Goal: Information Seeking & Learning: Find specific page/section

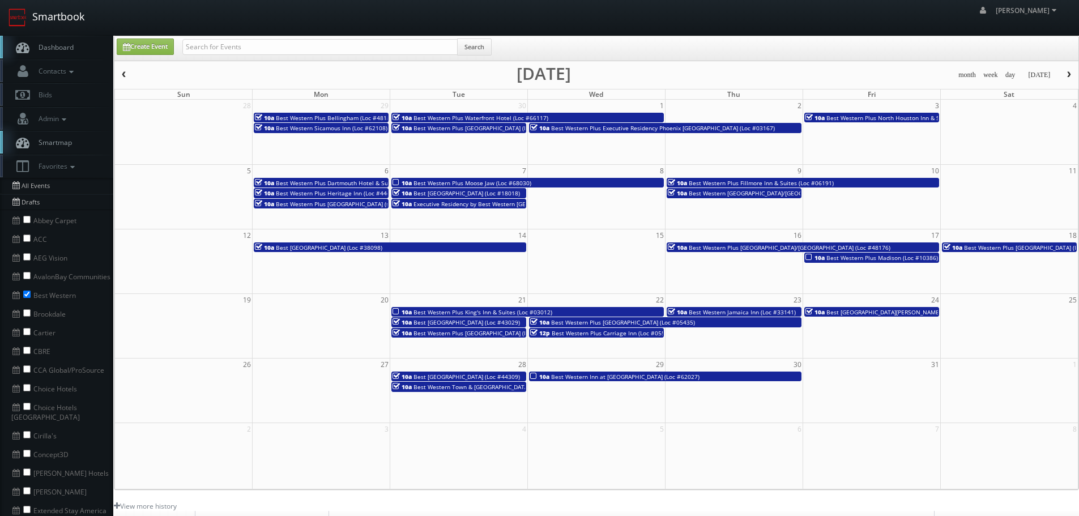
click at [66, 17] on link "Smartbook" at bounding box center [46, 17] width 93 height 35
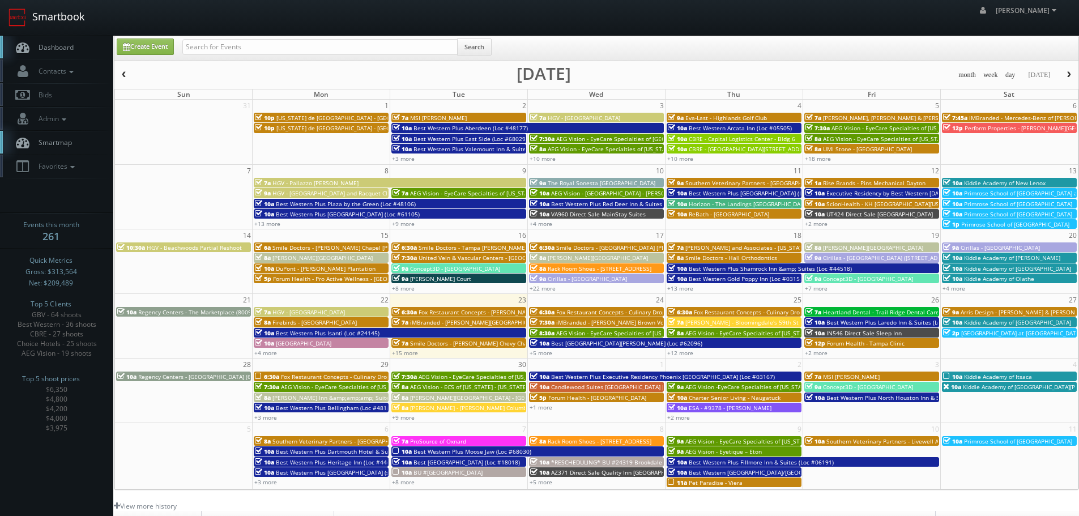
click at [62, 22] on link "Smartbook" at bounding box center [46, 17] width 93 height 35
click at [216, 48] on input "text" at bounding box center [319, 47] width 275 height 16
type input "drury\"
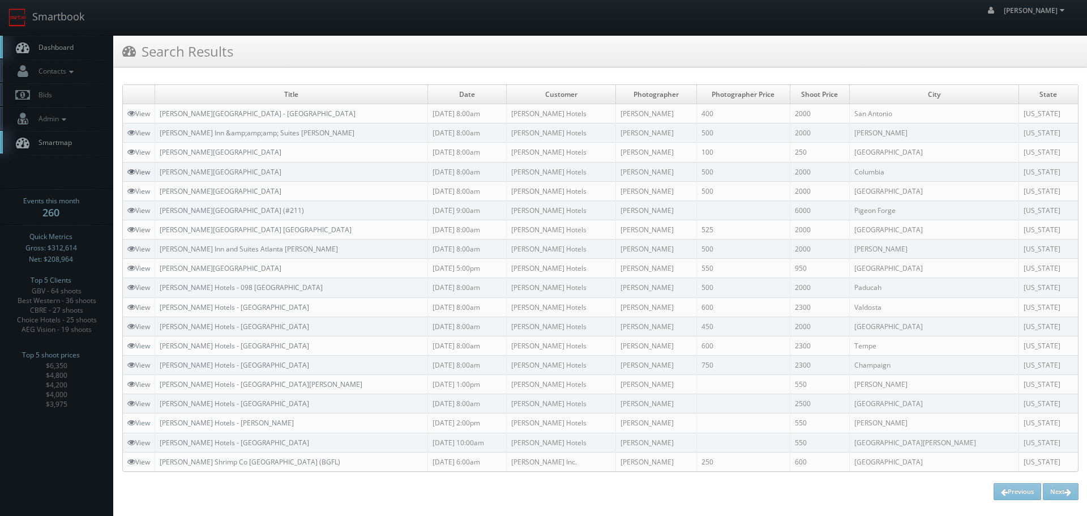
click at [143, 168] on link "View" at bounding box center [138, 172] width 23 height 10
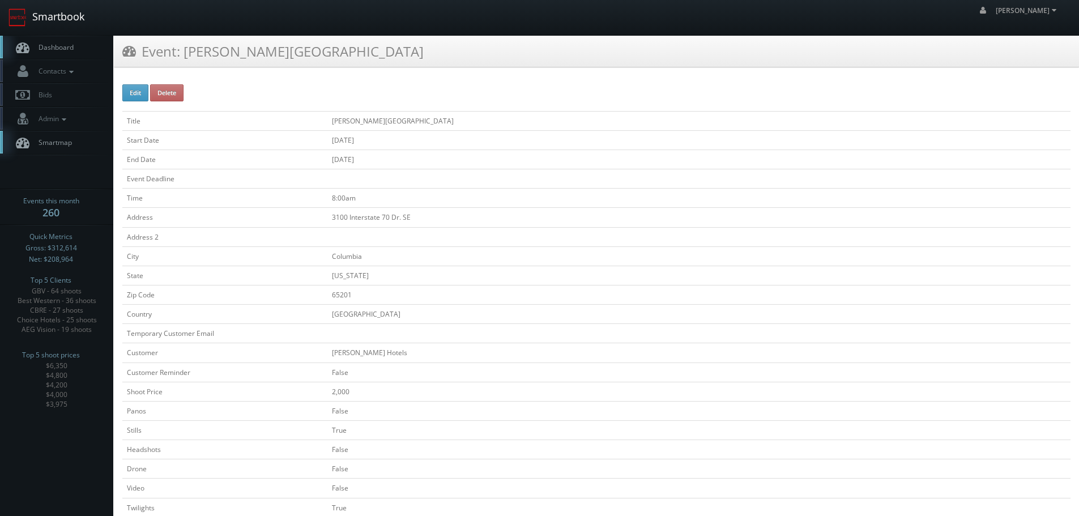
click at [63, 18] on link "Smartbook" at bounding box center [46, 17] width 93 height 35
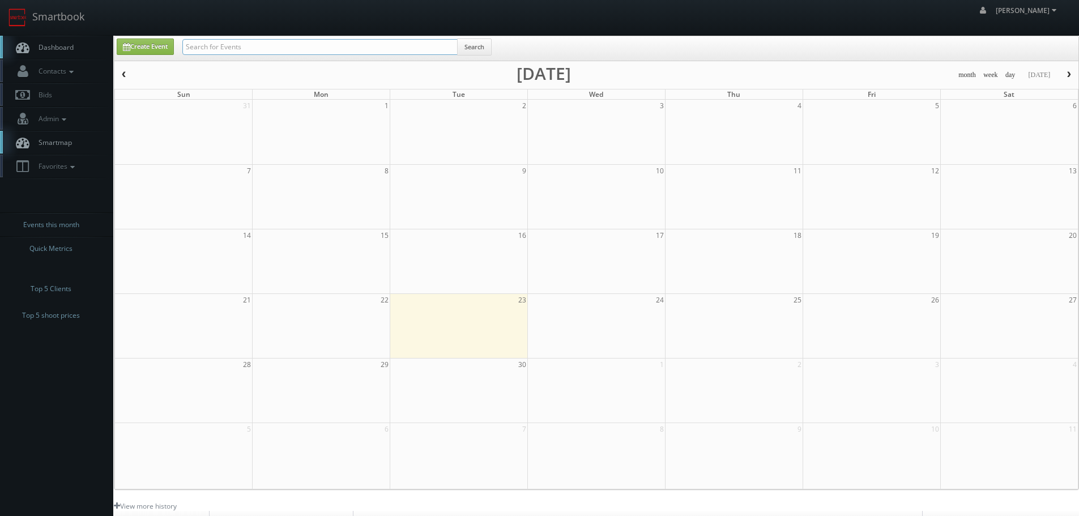
click at [244, 45] on input "text" at bounding box center [319, 47] width 275 height 16
type input "[PERSON_NAME]"
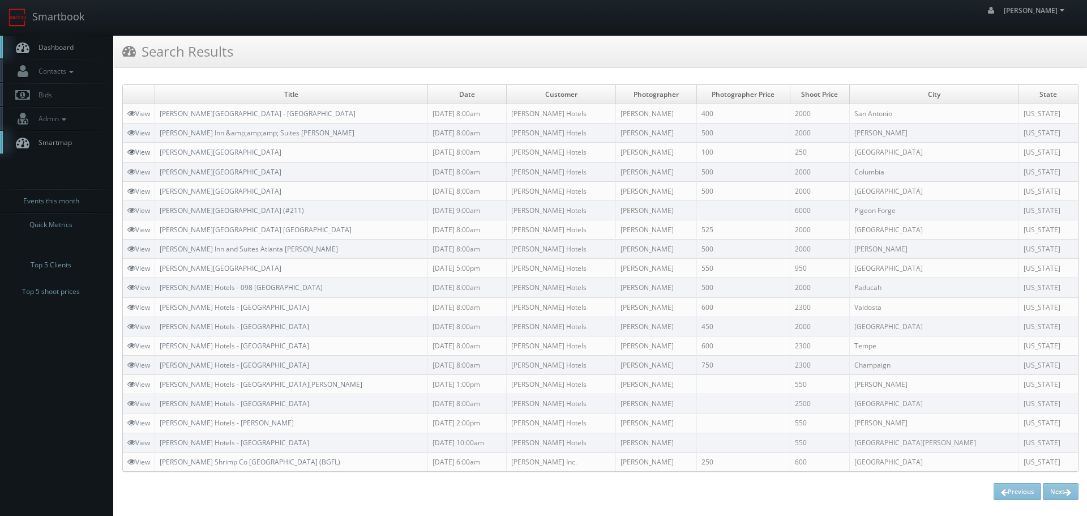
click at [130, 149] on icon at bounding box center [131, 152] width 8 height 8
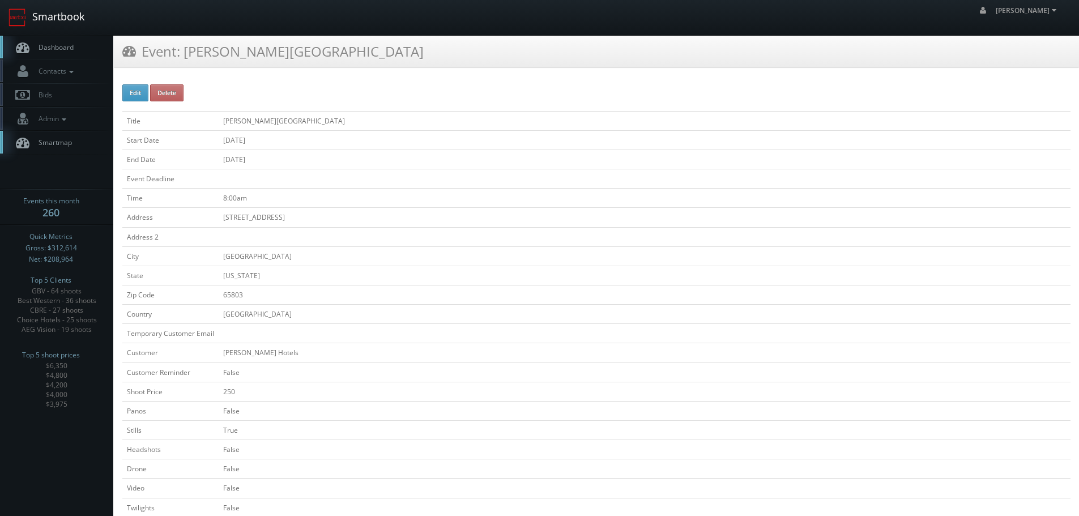
click at [80, 10] on link "Smartbook" at bounding box center [46, 17] width 93 height 35
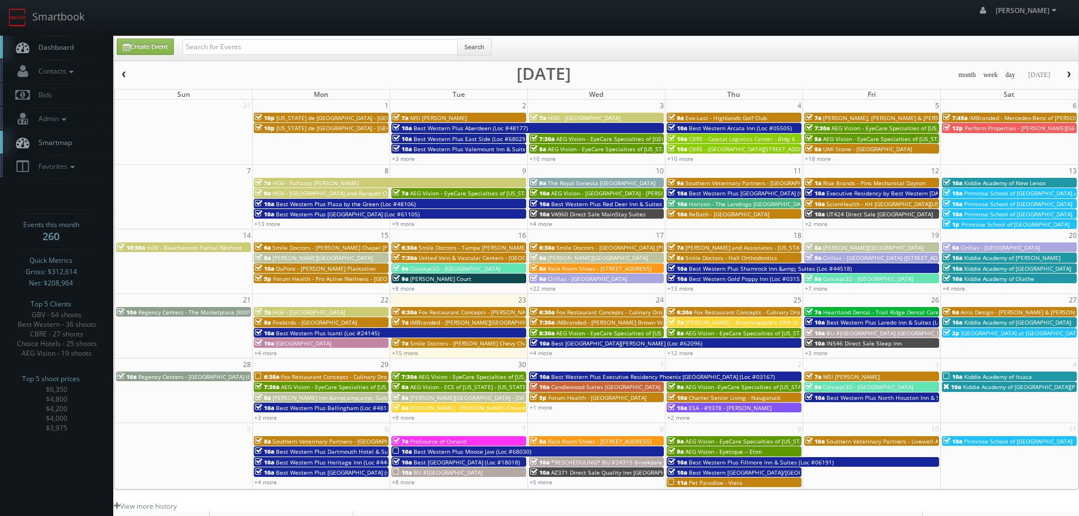
click at [904, 245] on div "8a Drury Inn & Suites Springfield" at bounding box center [871, 247] width 133 height 8
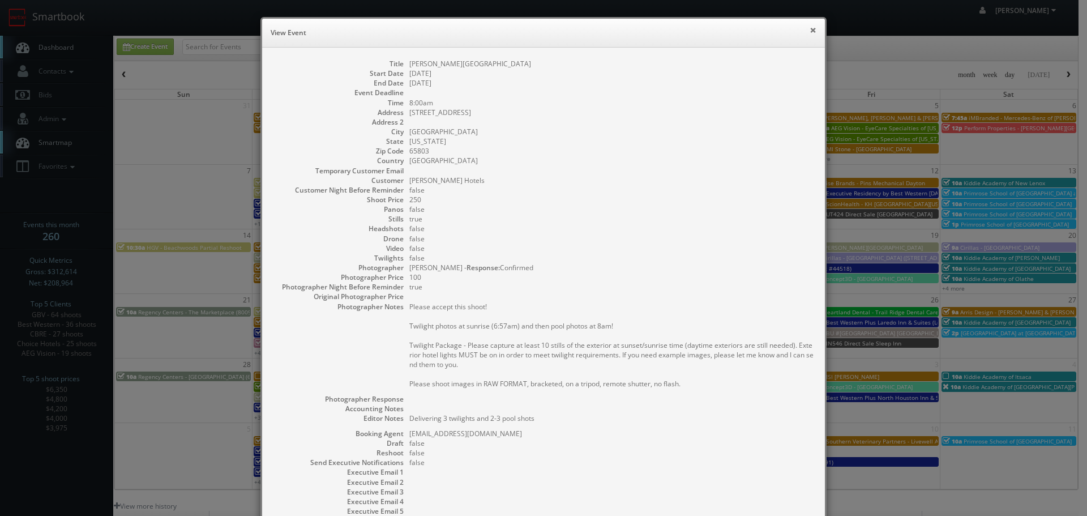
click at [810, 32] on button "×" at bounding box center [813, 30] width 7 height 8
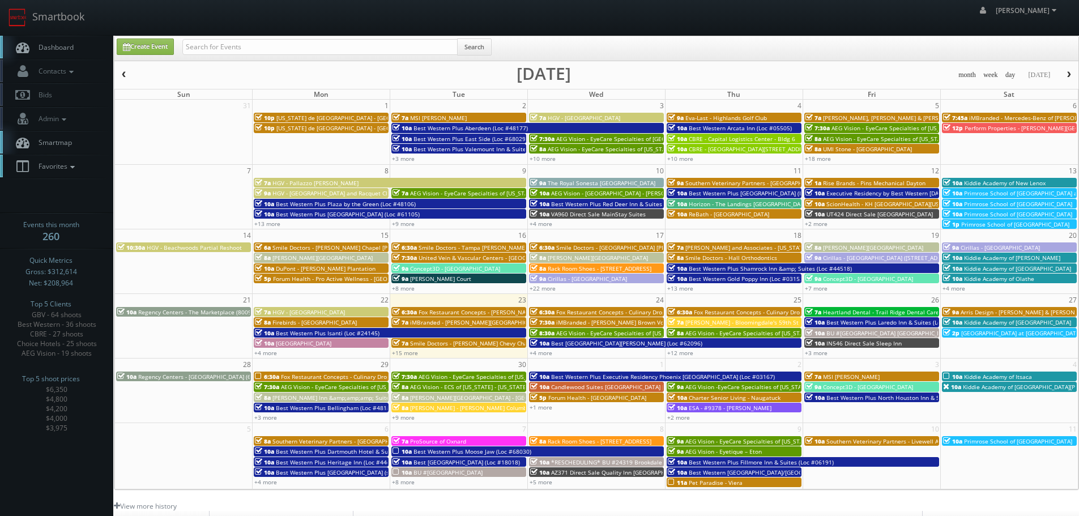
click at [71, 169] on icon at bounding box center [72, 167] width 10 height 8
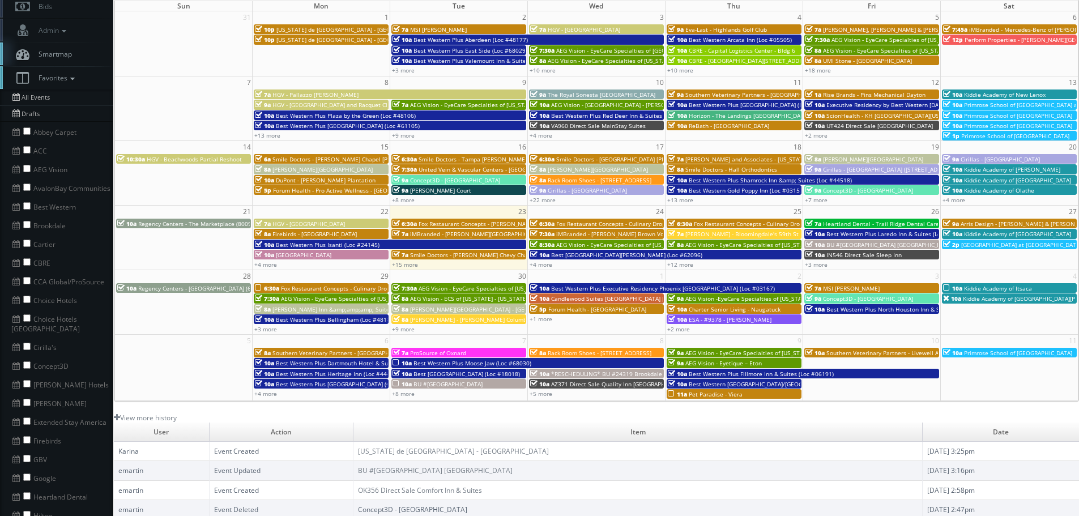
scroll to position [113, 0]
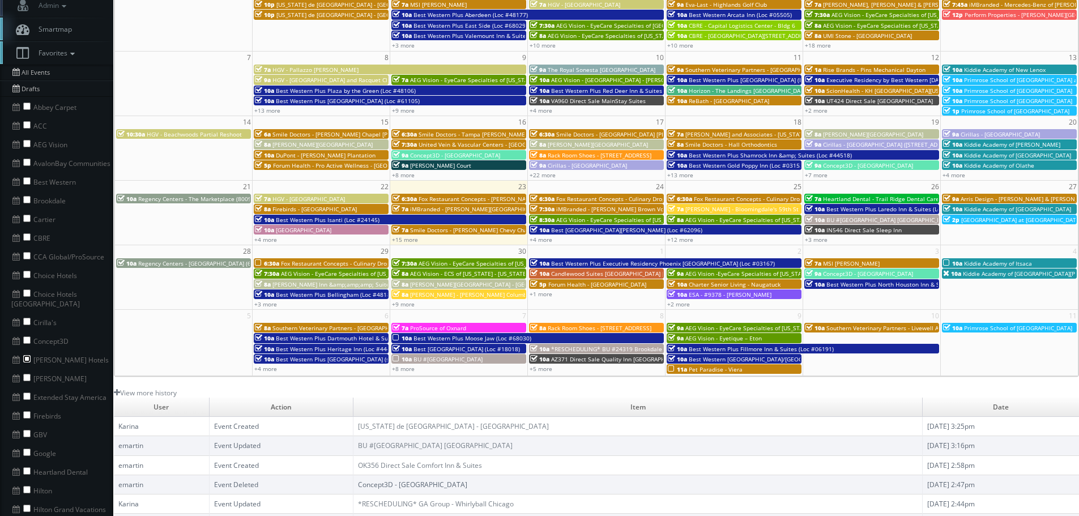
click at [26, 355] on input "checkbox" at bounding box center [26, 358] width 7 height 7
checkbox input "true"
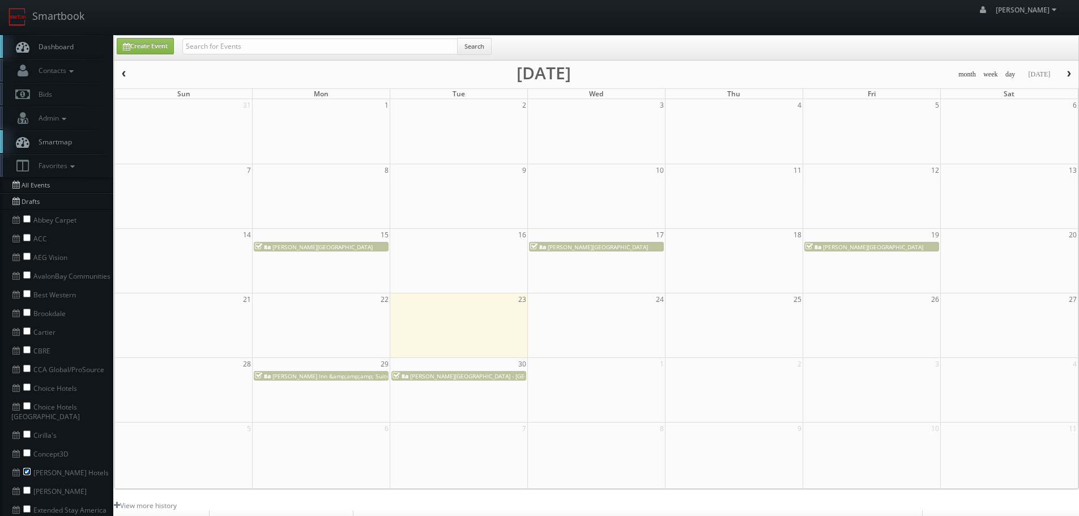
scroll to position [0, 0]
click at [349, 247] on span "[PERSON_NAME][GEOGRAPHIC_DATA]" at bounding box center [322, 248] width 100 height 8
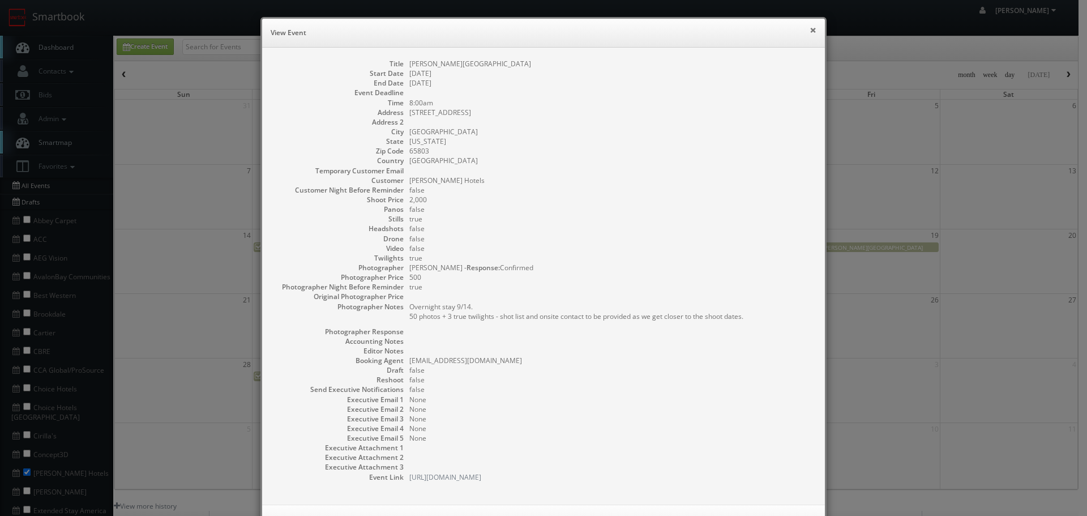
click at [810, 26] on button "×" at bounding box center [813, 30] width 7 height 8
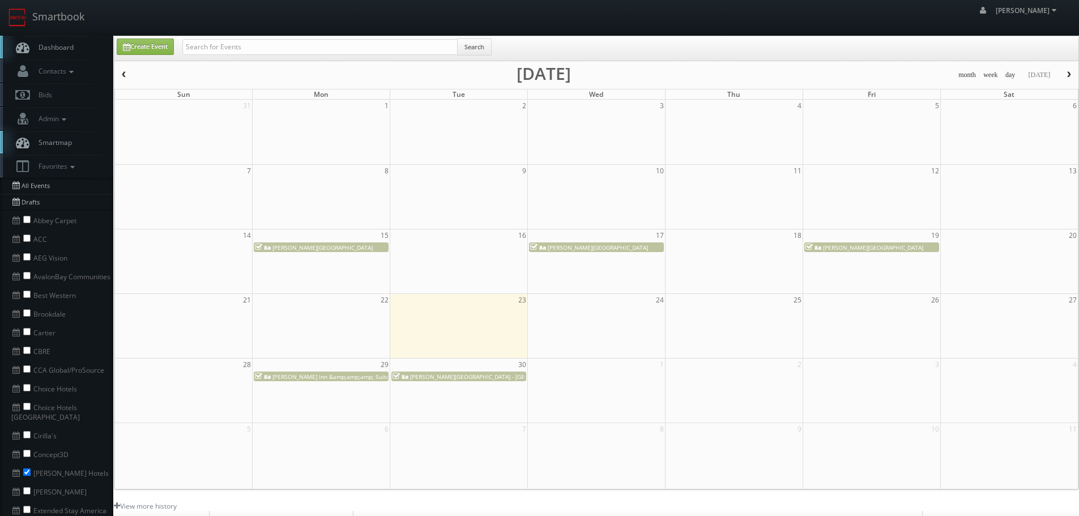
click at [130, 73] on button "button" at bounding box center [123, 75] width 19 height 14
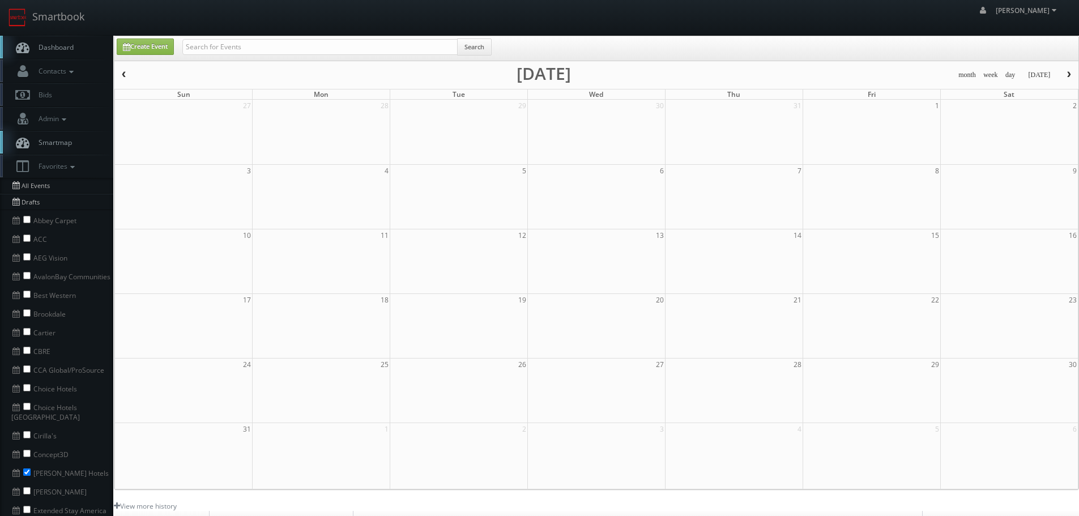
click at [130, 73] on button "button" at bounding box center [123, 75] width 19 height 14
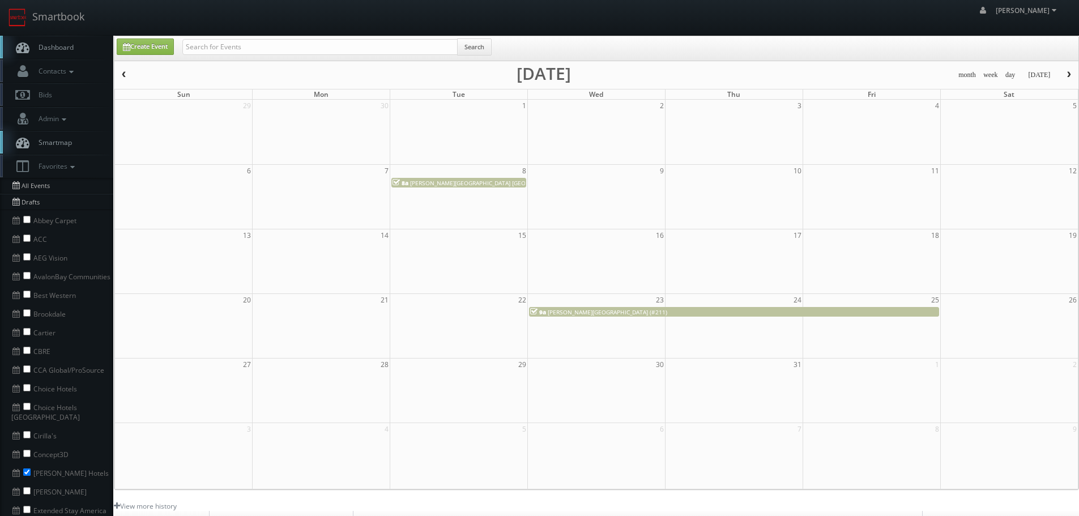
click at [1064, 75] on button "button" at bounding box center [1068, 75] width 19 height 14
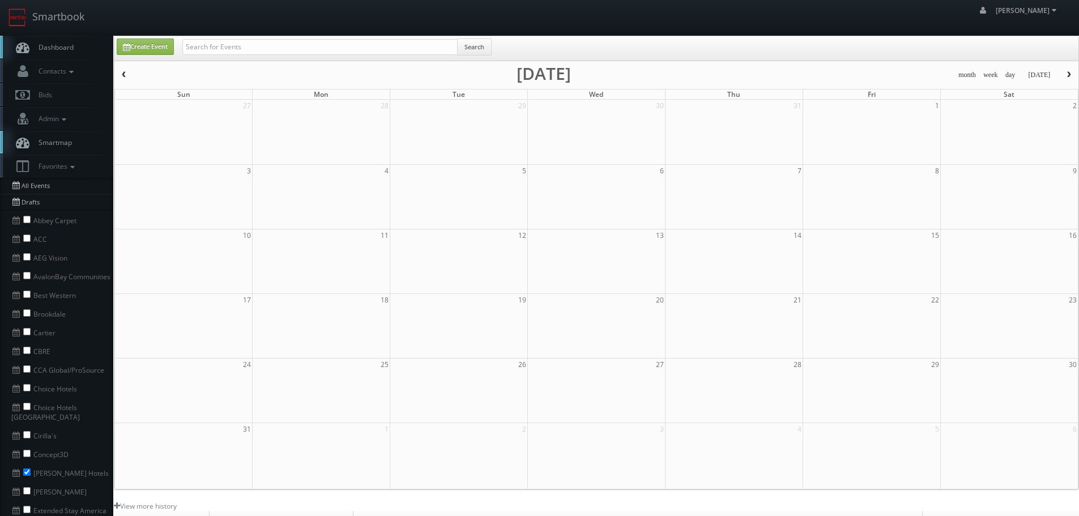
click at [1064, 75] on button "button" at bounding box center [1068, 75] width 19 height 14
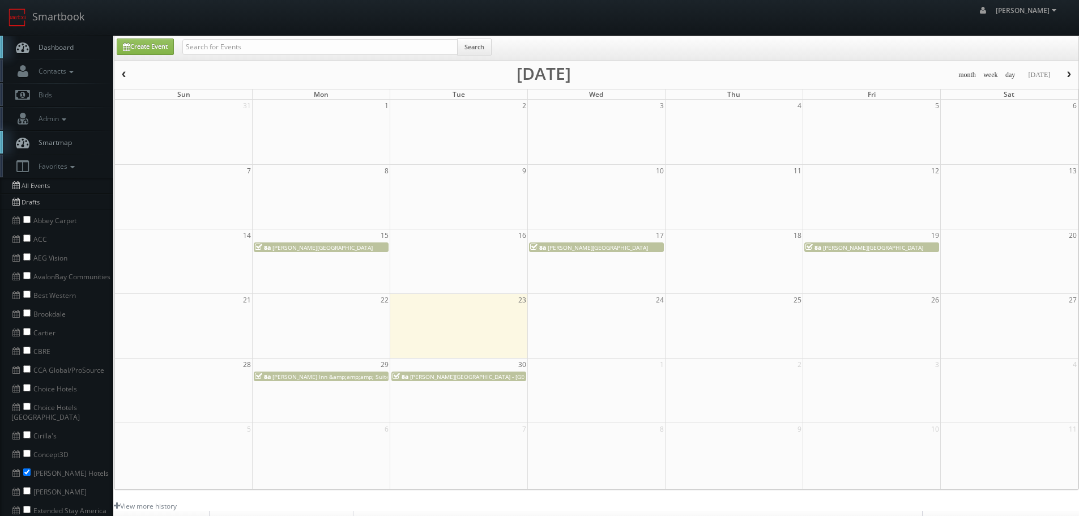
click at [347, 247] on span "[PERSON_NAME][GEOGRAPHIC_DATA]" at bounding box center [322, 248] width 100 height 8
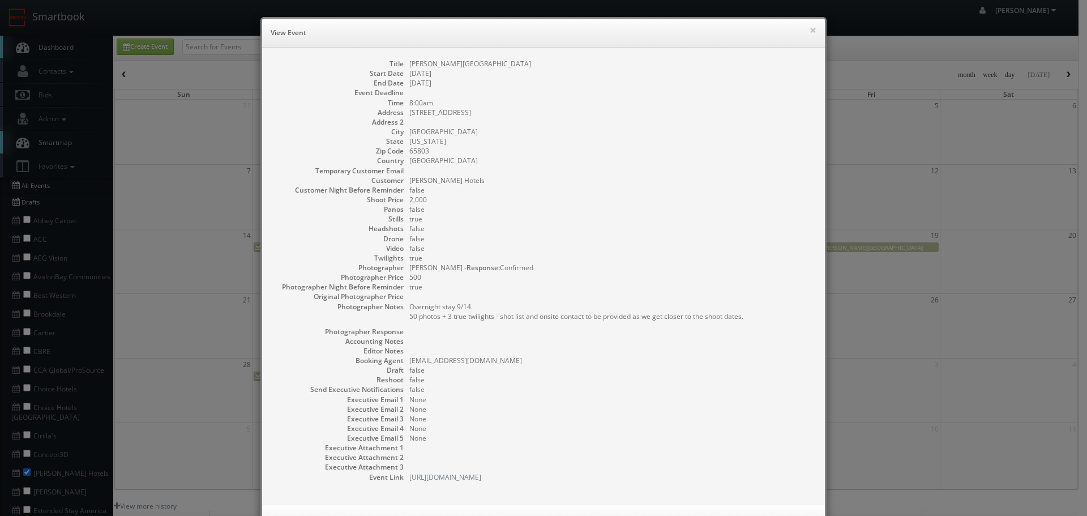
copy dd "[PERSON_NAME][GEOGRAPHIC_DATA]"
drag, startPoint x: 517, startPoint y: 61, endPoint x: 405, endPoint y: 61, distance: 111.0
click at [409, 61] on dd "[PERSON_NAME][GEOGRAPHIC_DATA]" at bounding box center [611, 64] width 404 height 10
click at [810, 31] on button "×" at bounding box center [813, 30] width 7 height 8
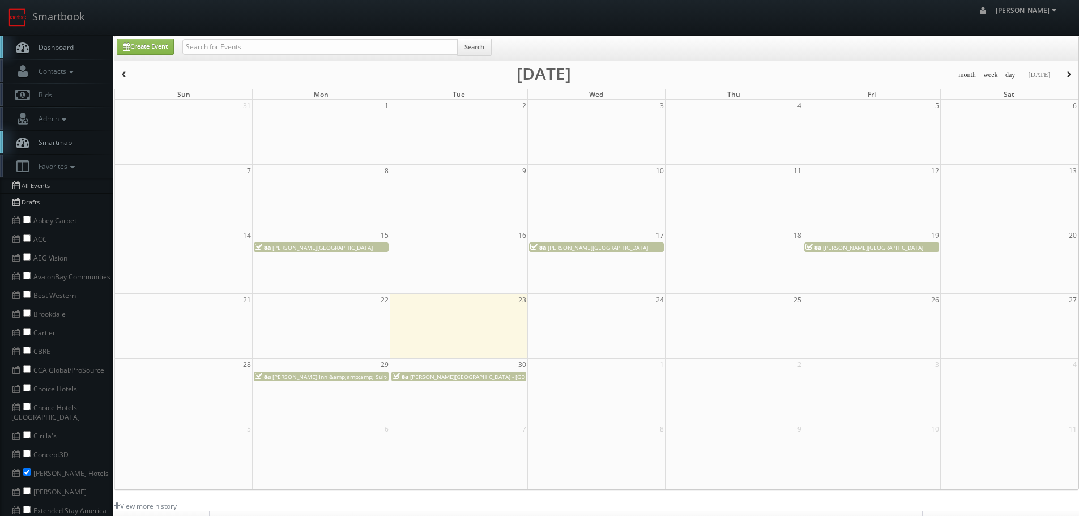
click at [863, 249] on span "Drury Inn & Suites Springfield" at bounding box center [873, 248] width 100 height 8
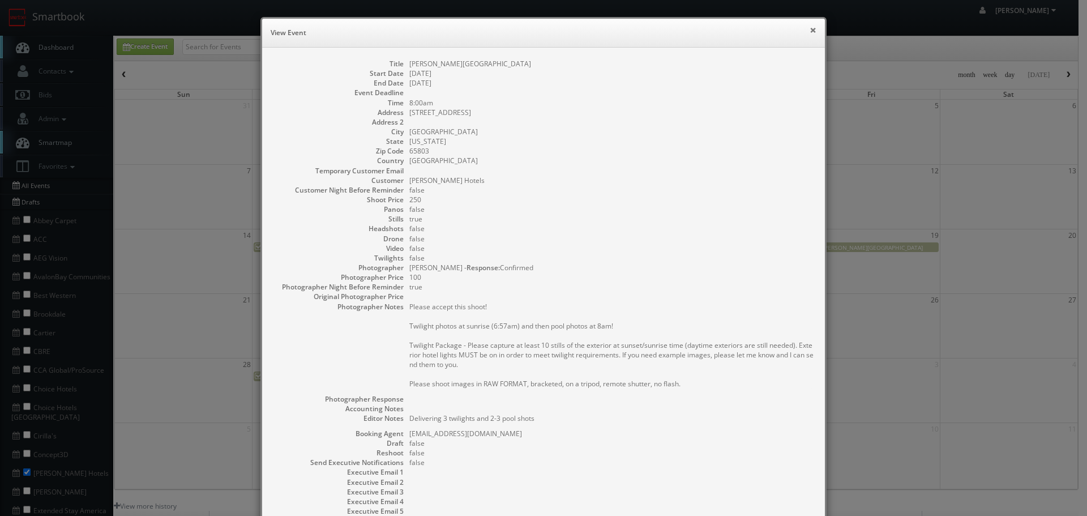
click at [811, 34] on button "×" at bounding box center [813, 30] width 7 height 8
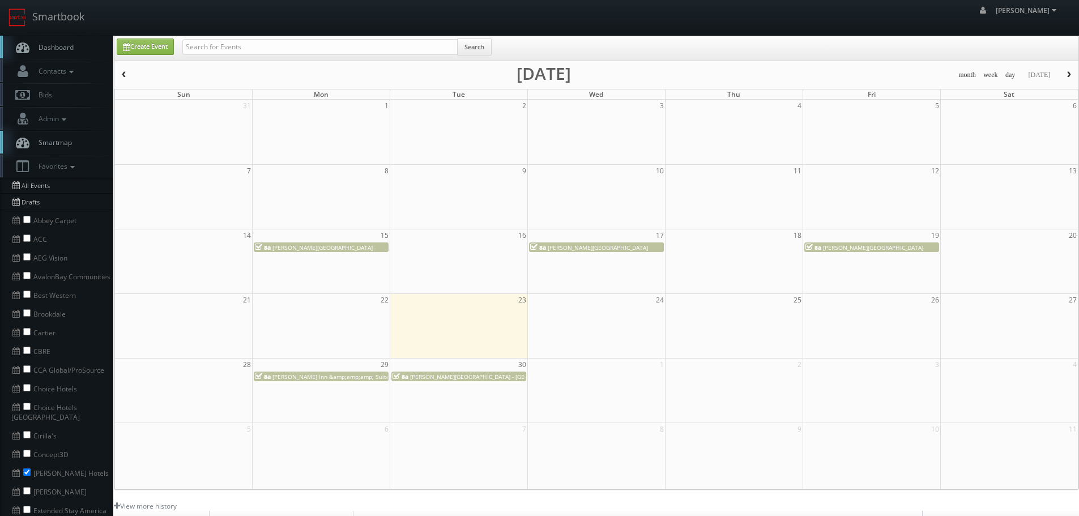
click at [620, 250] on span "Drury Plaza Hotel Columbia East" at bounding box center [598, 248] width 100 height 8
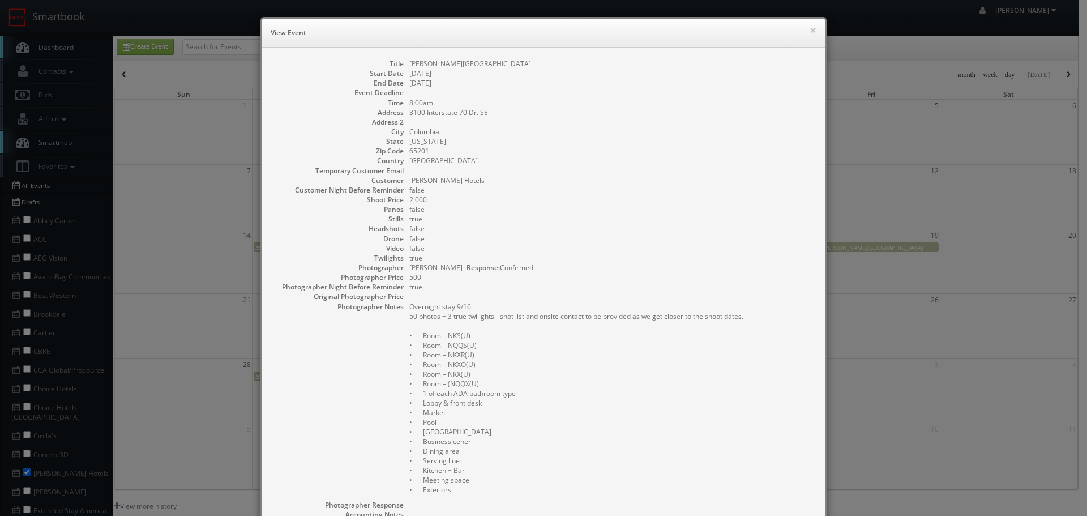
copy dd "[PERSON_NAME][GEOGRAPHIC_DATA]"
drag, startPoint x: 519, startPoint y: 61, endPoint x: 405, endPoint y: 62, distance: 113.3
click at [409, 62] on dd "[PERSON_NAME][GEOGRAPHIC_DATA]" at bounding box center [611, 64] width 404 height 10
copy dd "[PERSON_NAME][GEOGRAPHIC_DATA]"
click at [810, 29] on button "×" at bounding box center [813, 30] width 7 height 8
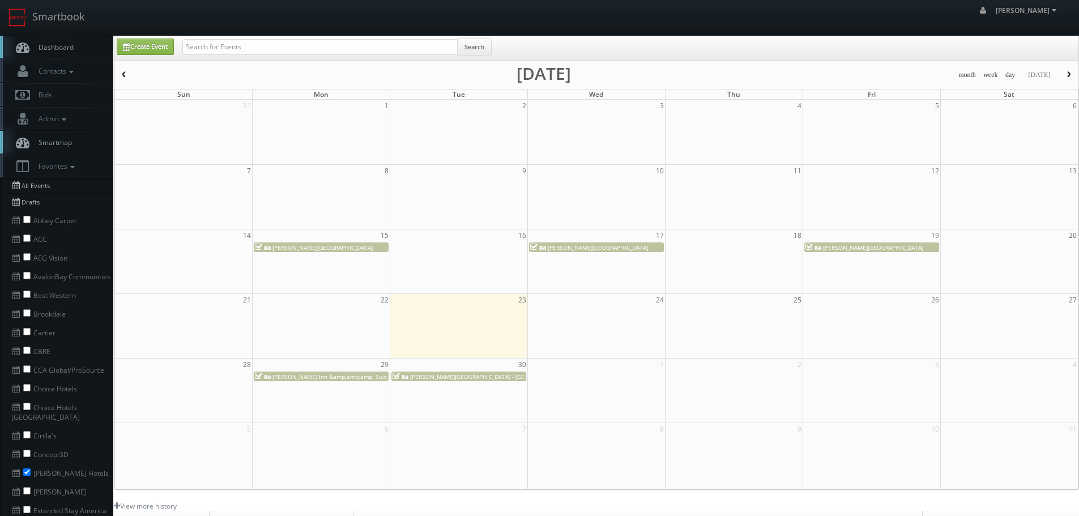
click at [614, 252] on link "8a Drury Plaza Hotel Columbia East" at bounding box center [596, 247] width 135 height 10
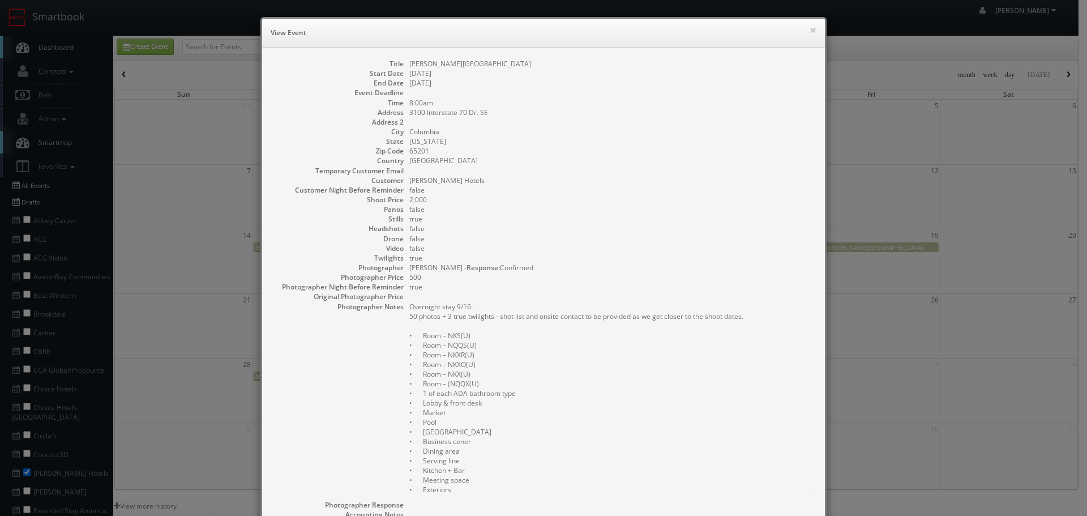
click at [813, 32] on div "× View Event" at bounding box center [543, 33] width 563 height 29
click at [812, 29] on button "×" at bounding box center [813, 30] width 7 height 8
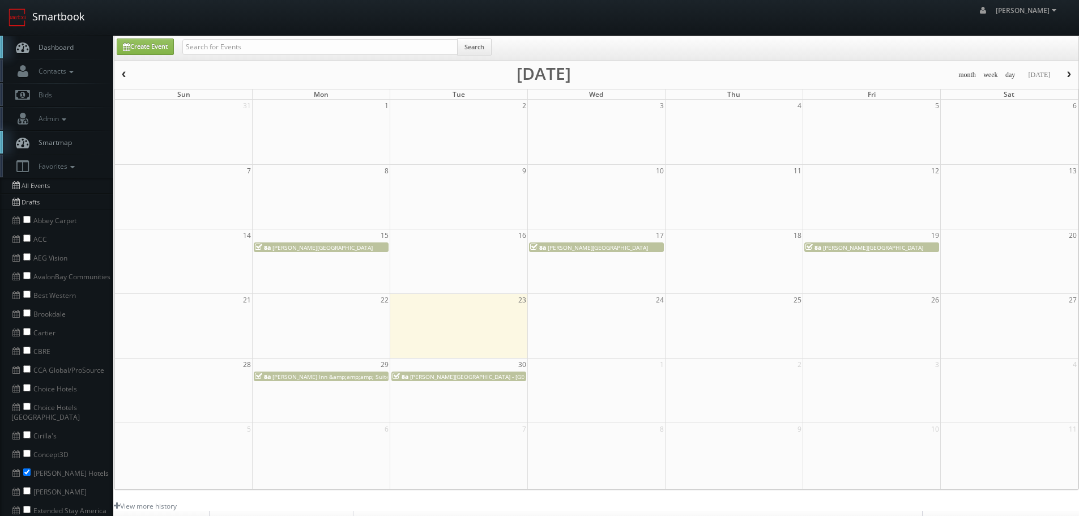
click at [88, 17] on link "Smartbook" at bounding box center [46, 17] width 93 height 35
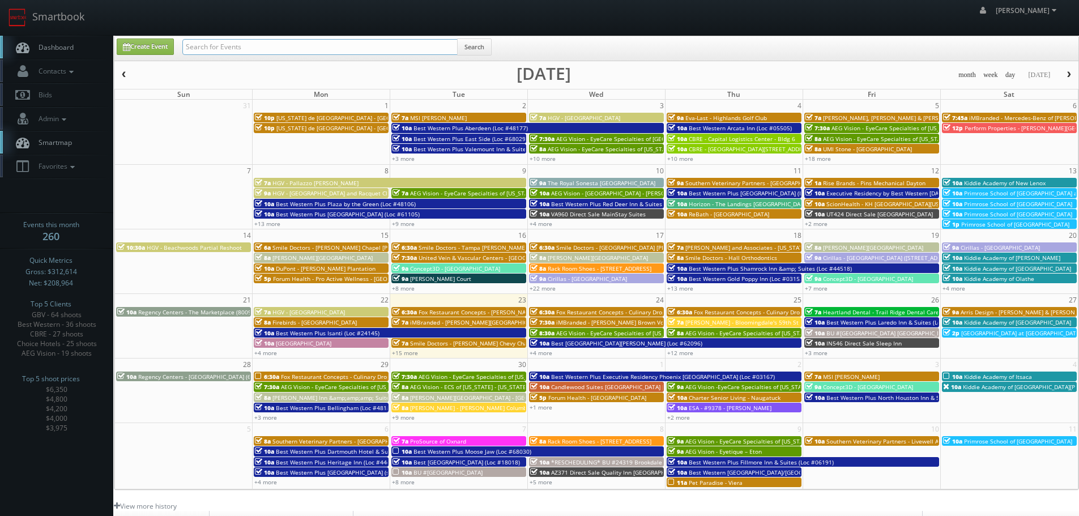
click at [230, 44] on input "text" at bounding box center [319, 47] width 275 height 16
type input "t"
type input "tutera"
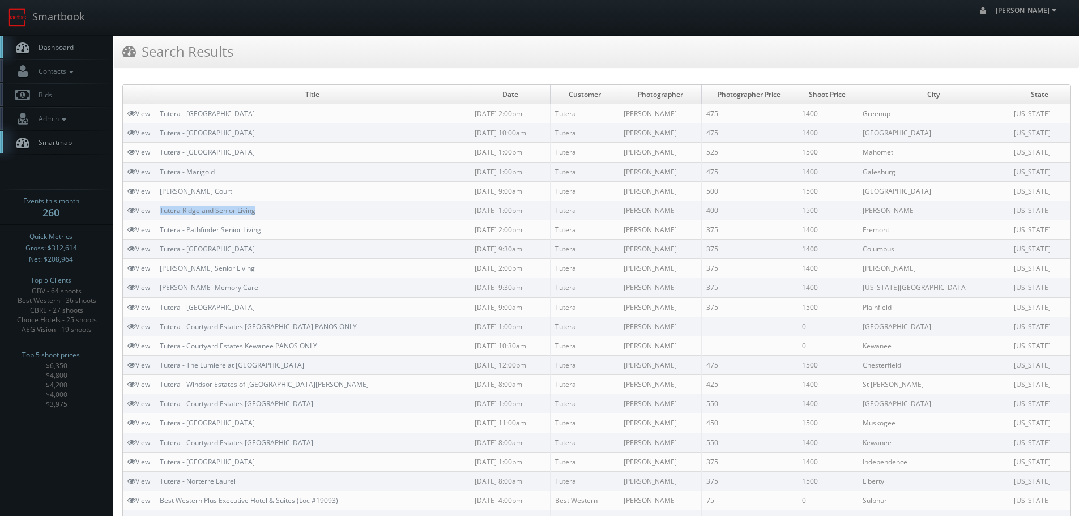
drag, startPoint x: 300, startPoint y: 208, endPoint x: 160, endPoint y: 207, distance: 139.9
click at [160, 207] on td "Tutera Ridgeland Senior Living" at bounding box center [312, 209] width 315 height 19
copy link "Tutera Ridgeland Senior Living"
copy link "[PERSON_NAME] Court"
drag, startPoint x: 270, startPoint y: 188, endPoint x: 159, endPoint y: 189, distance: 111.6
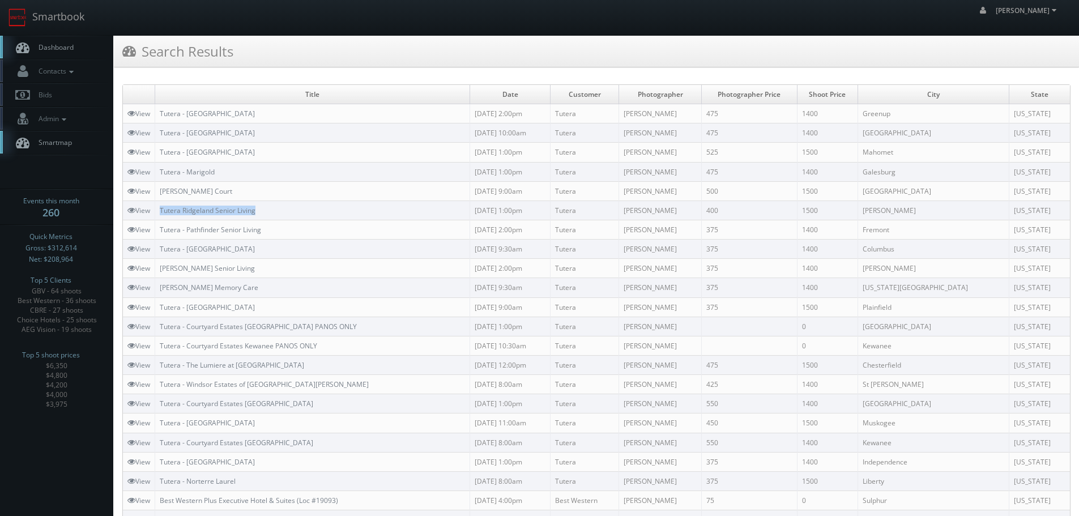
click at [159, 189] on td "[PERSON_NAME] Court" at bounding box center [312, 190] width 315 height 19
copy link "Tutera - Marigold"
drag, startPoint x: 233, startPoint y: 172, endPoint x: 161, endPoint y: 172, distance: 71.9
click at [161, 172] on td "Tutera - Marigold" at bounding box center [312, 171] width 315 height 19
copy link "Tutera - [GEOGRAPHIC_DATA]"
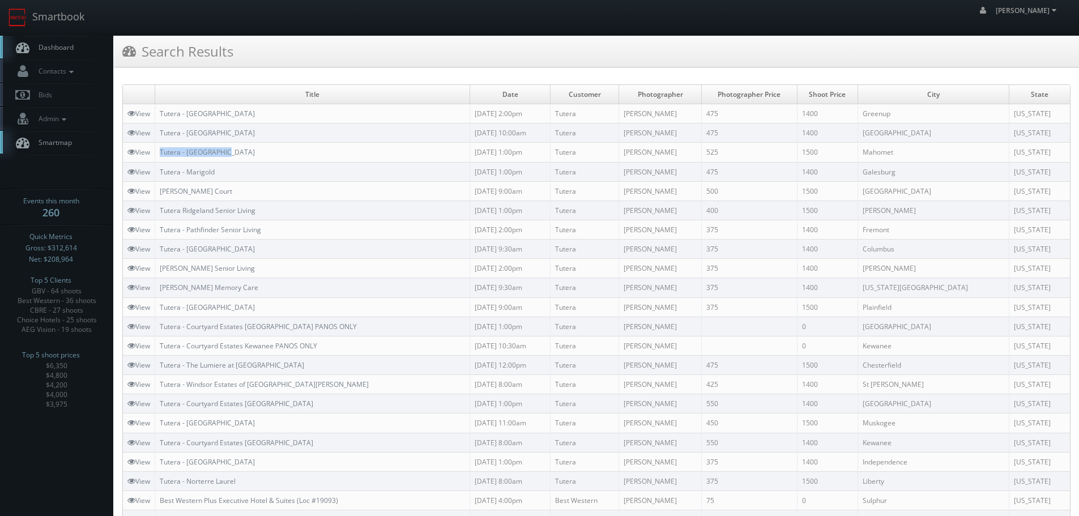
drag, startPoint x: 250, startPoint y: 156, endPoint x: 160, endPoint y: 158, distance: 90.6
click at [160, 158] on td "Tutera - [GEOGRAPHIC_DATA]" at bounding box center [312, 152] width 315 height 19
drag, startPoint x: 80, startPoint y: 17, endPoint x: 86, endPoint y: 21, distance: 6.9
click at [80, 18] on link "Smartbook" at bounding box center [46, 17] width 93 height 35
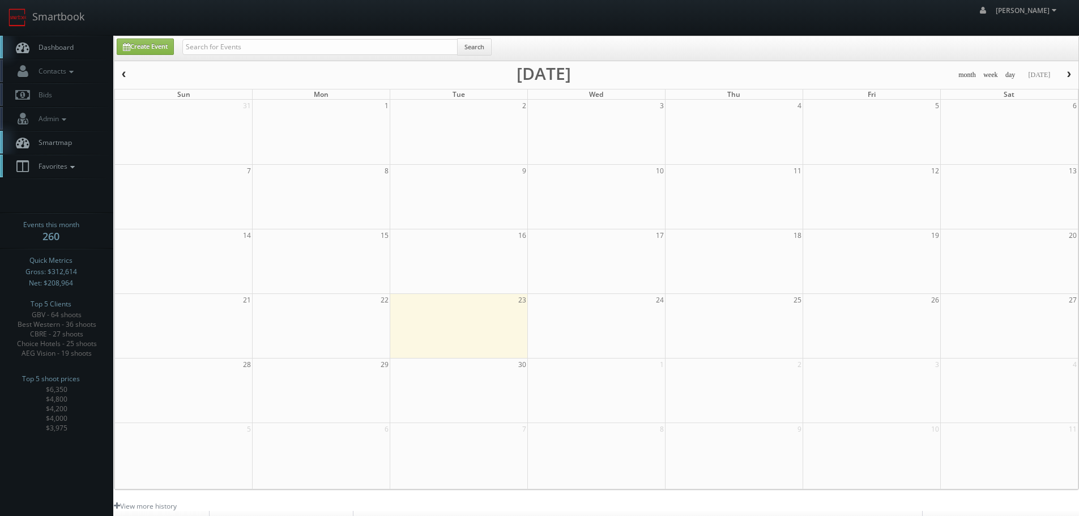
click at [74, 160] on link "Favorites" at bounding box center [56, 166] width 113 height 23
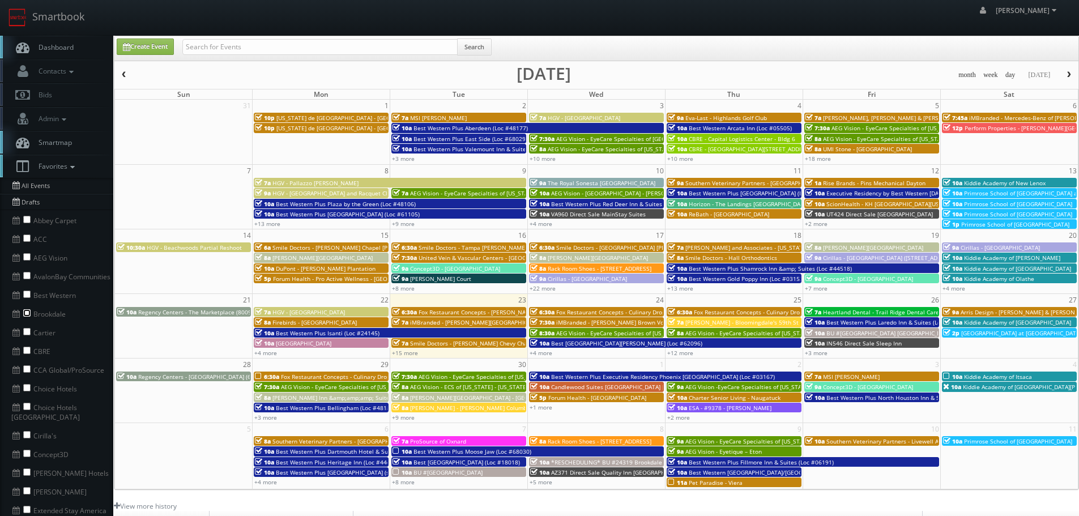
click at [27, 314] on input "checkbox" at bounding box center [26, 312] width 7 height 7
checkbox input "true"
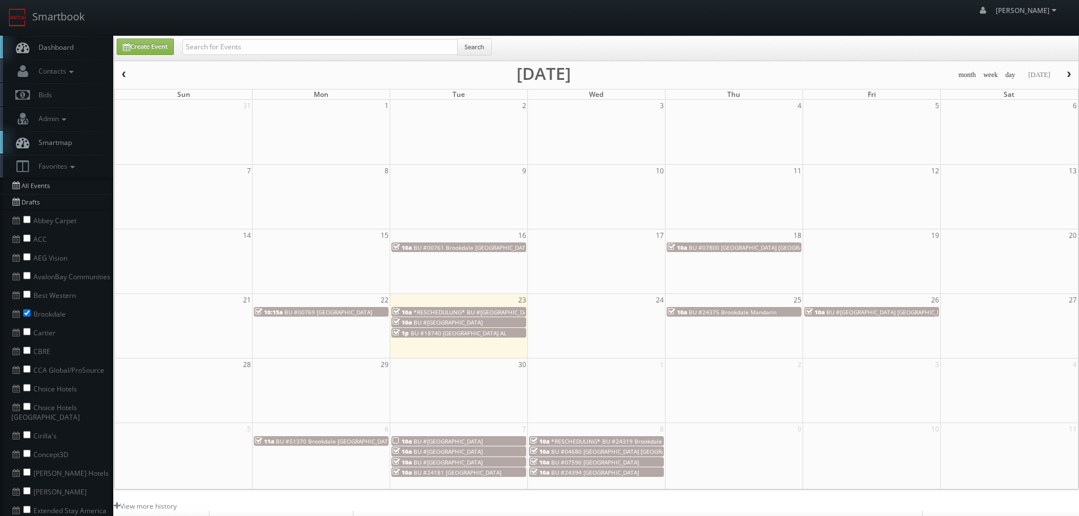
click at [130, 75] on button "button" at bounding box center [123, 75] width 19 height 14
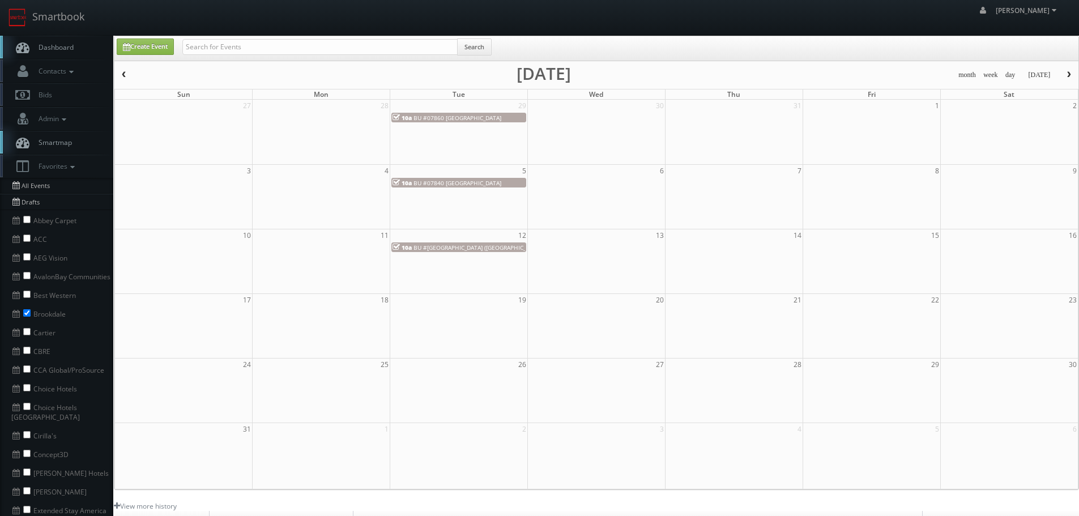
click at [1072, 76] on span "button" at bounding box center [1069, 74] width 8 height 7
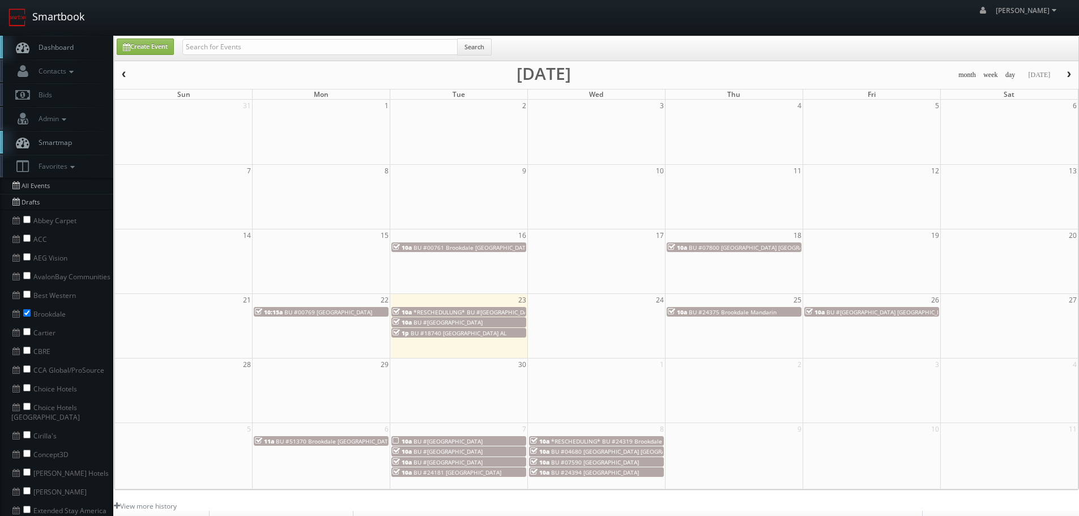
click at [66, 19] on link "Smartbook" at bounding box center [46, 17] width 93 height 35
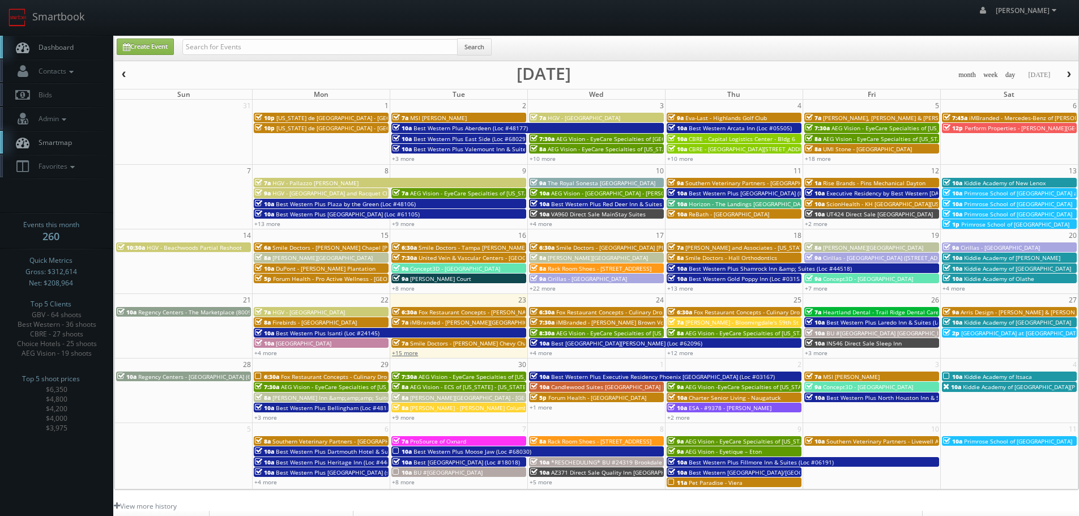
click at [412, 351] on link "+15 more" at bounding box center [405, 353] width 26 height 8
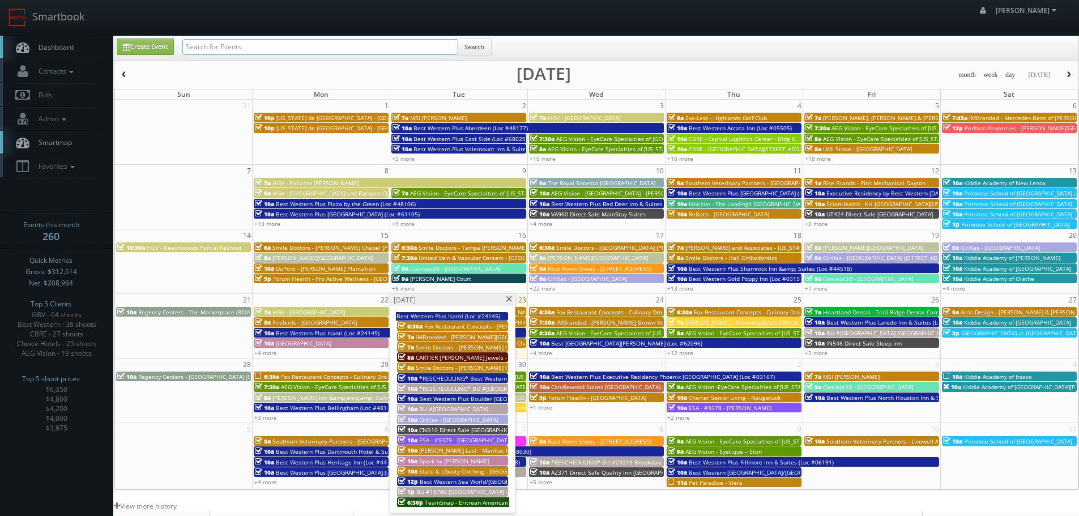
click at [268, 48] on input "text" at bounding box center [319, 47] width 275 height 16
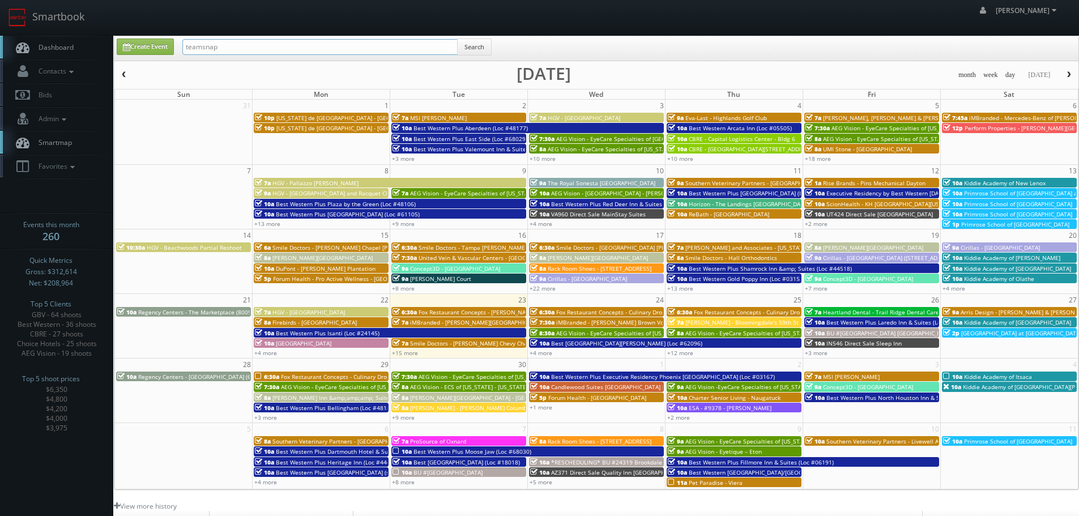
type input "teamsnap"
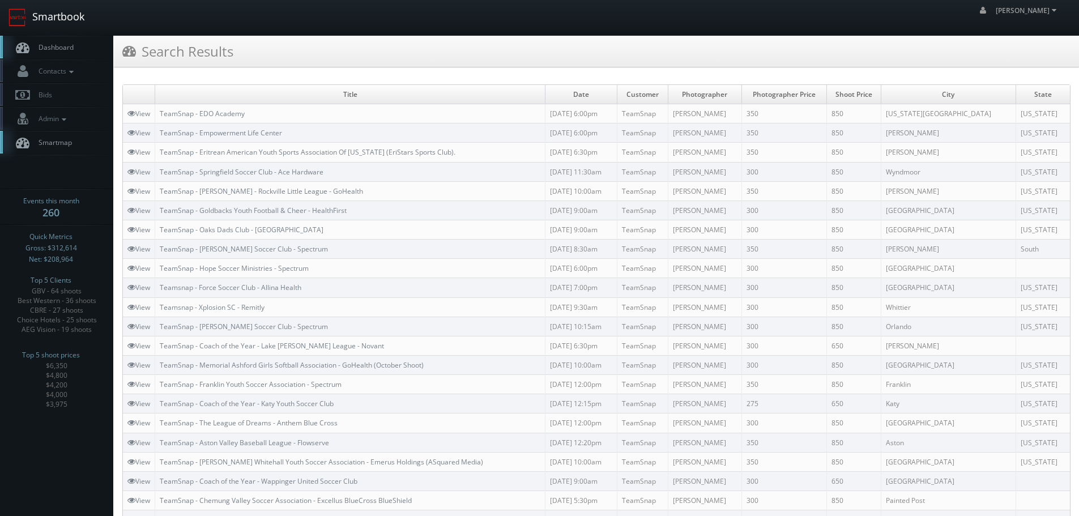
click at [71, 23] on link "Smartbook" at bounding box center [46, 17] width 93 height 35
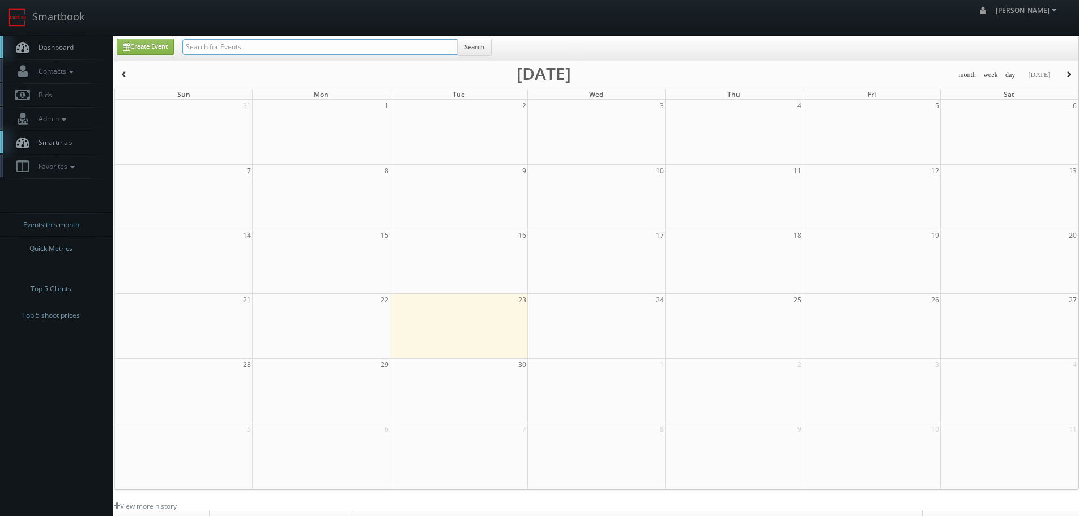
click at [214, 48] on input "text" at bounding box center [319, 47] width 275 height 16
type input "rescheduling"
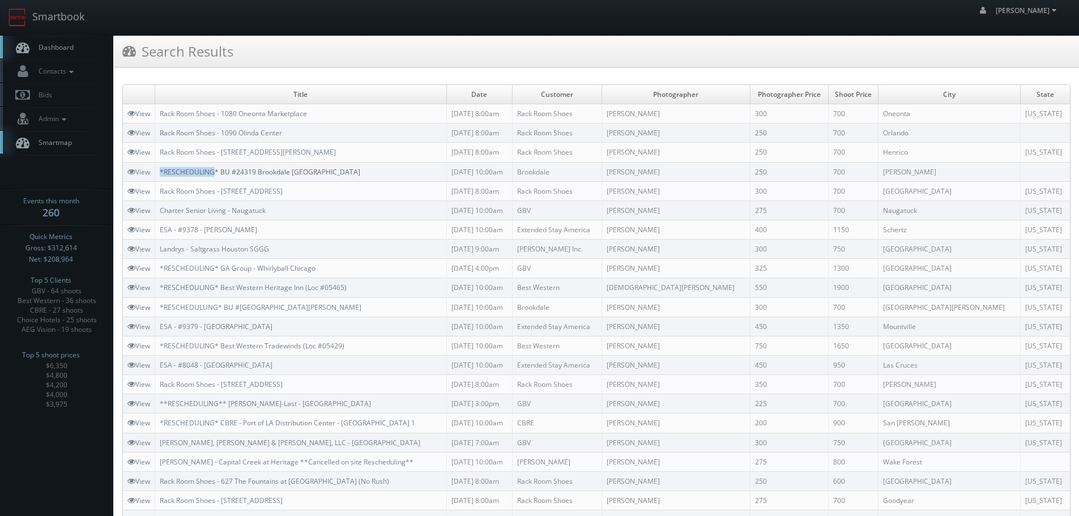
copy link "*RESCHEDULING"
drag, startPoint x: 161, startPoint y: 172, endPoint x: 215, endPoint y: 175, distance: 53.9
click at [215, 175] on td "*RESCHEDULING* BU #24319 Brookdale [GEOGRAPHIC_DATA]" at bounding box center [301, 171] width 292 height 19
click at [61, 11] on link "Smartbook" at bounding box center [46, 17] width 93 height 35
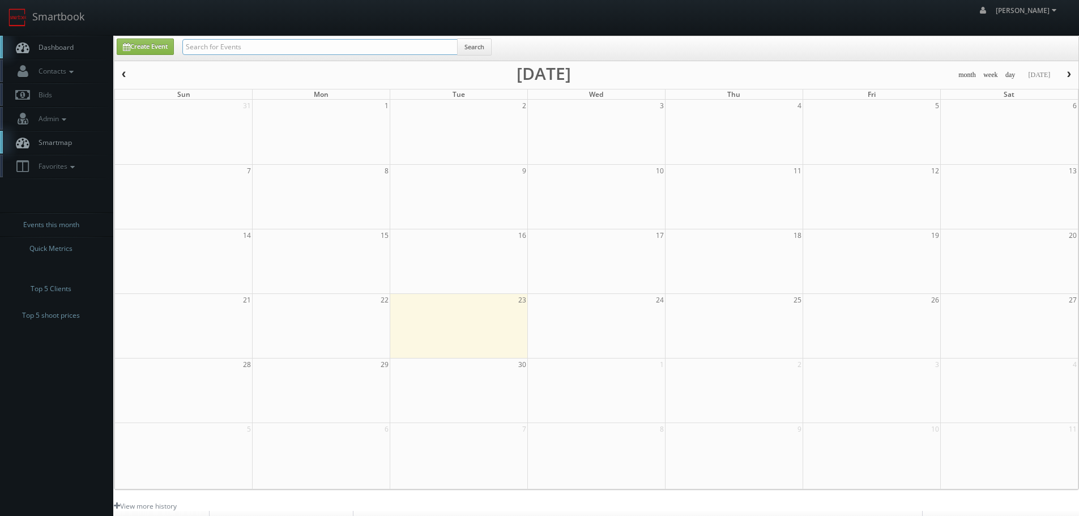
click at [224, 48] on input "text" at bounding box center [319, 47] width 275 height 16
paste input "*RESCHEDULING"
click at [193, 46] on input "*RESCHEDULING" at bounding box center [319, 47] width 275 height 16
type input "RESCHEDULING"
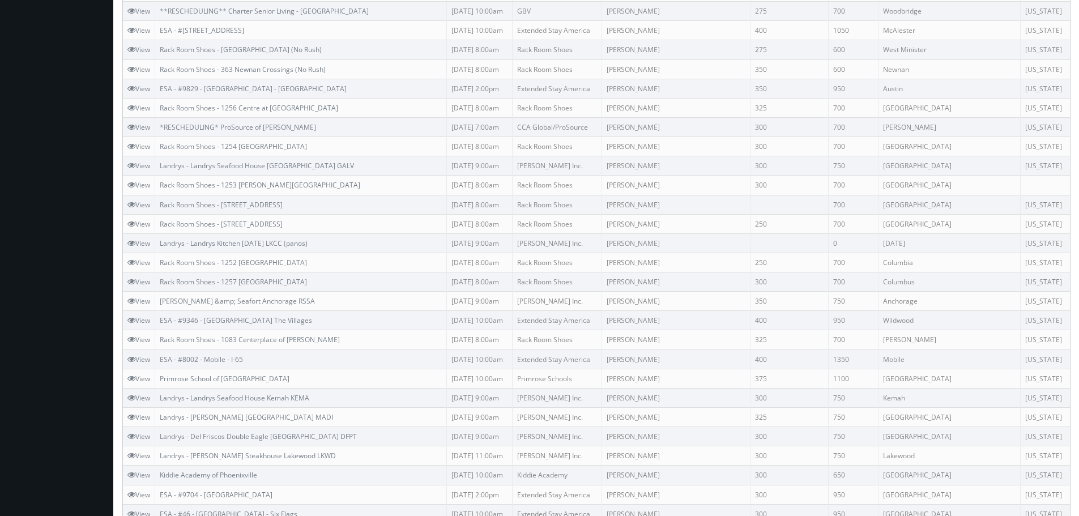
scroll to position [592, 0]
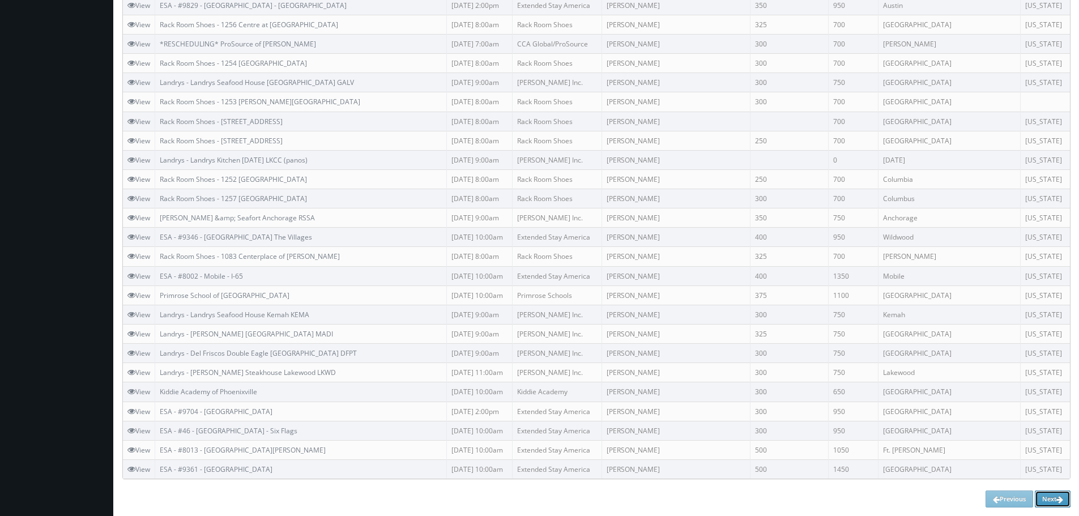
click at [1047, 497] on link "Next" at bounding box center [1053, 498] width 36 height 17
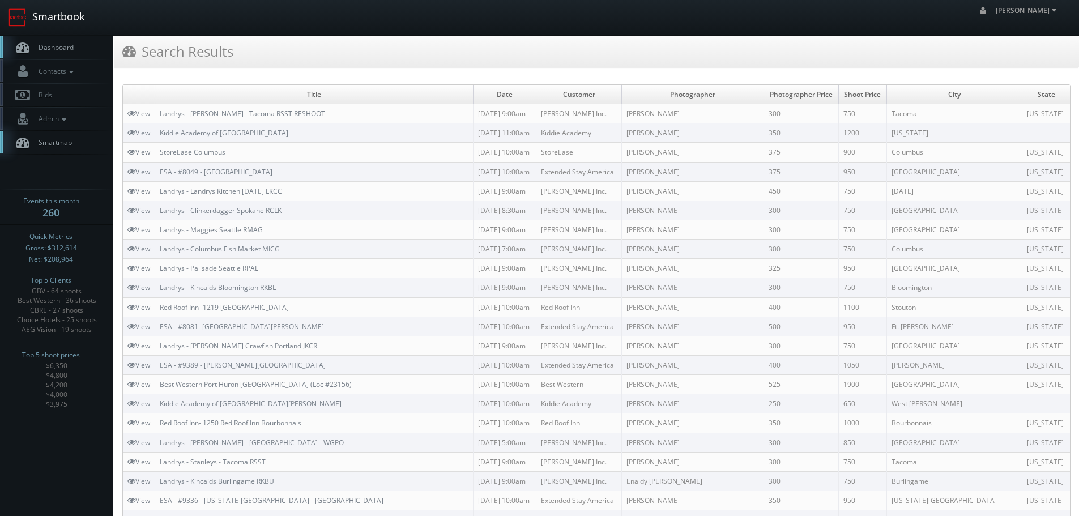
click at [76, 23] on link "Smartbook" at bounding box center [46, 17] width 93 height 35
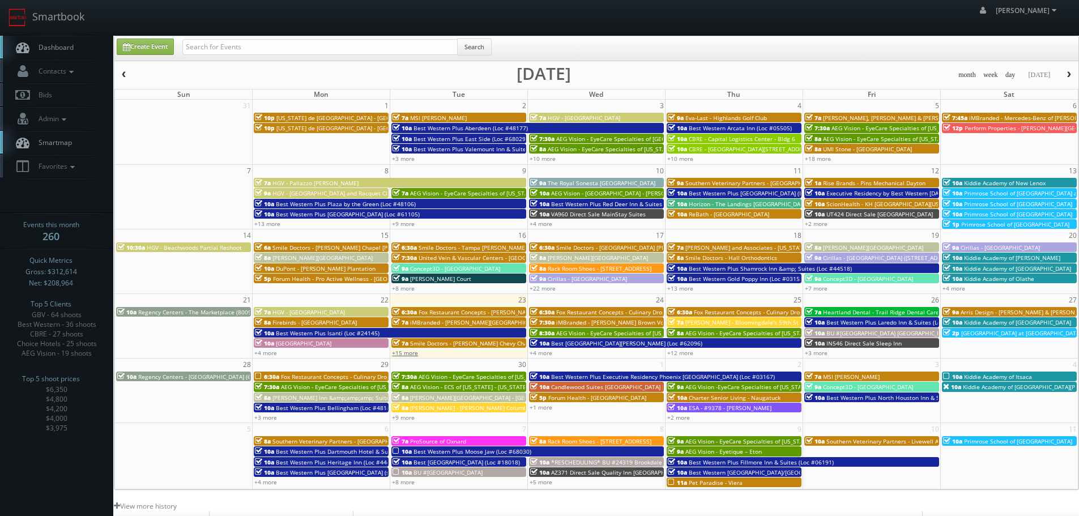
click at [409, 353] on link "+15 more" at bounding box center [405, 353] width 26 height 8
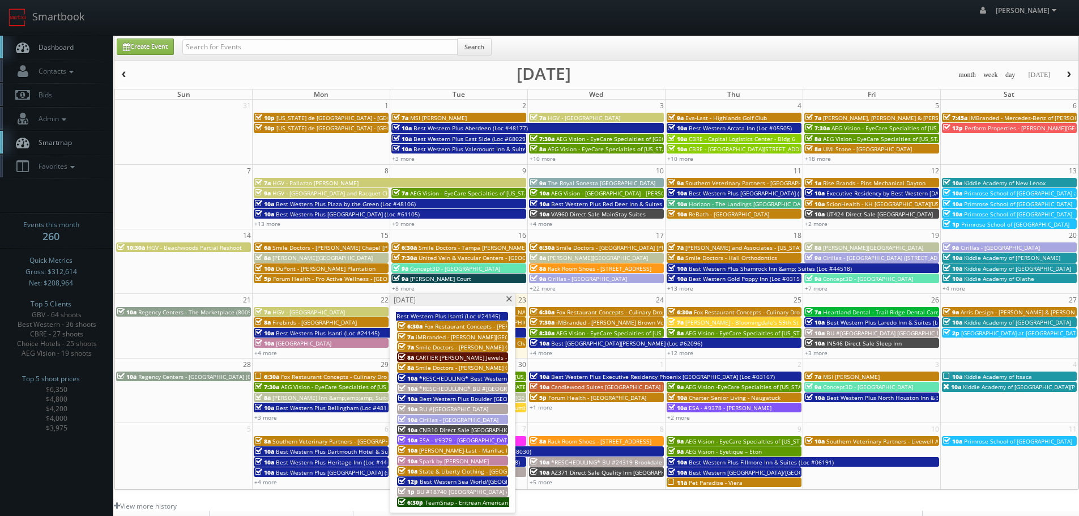
click at [510, 296] on span at bounding box center [508, 299] width 7 height 6
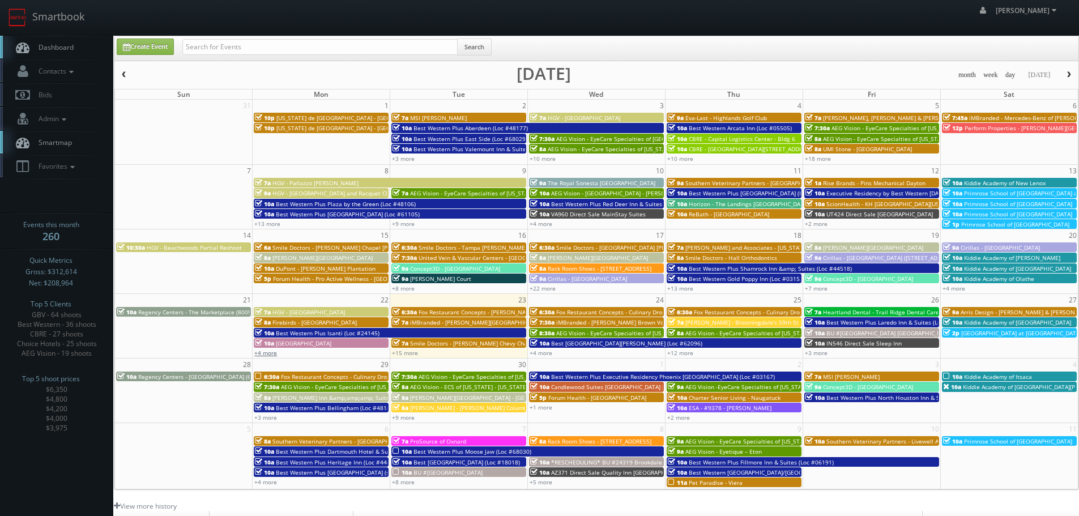
click at [265, 352] on link "+4 more" at bounding box center [265, 353] width 23 height 8
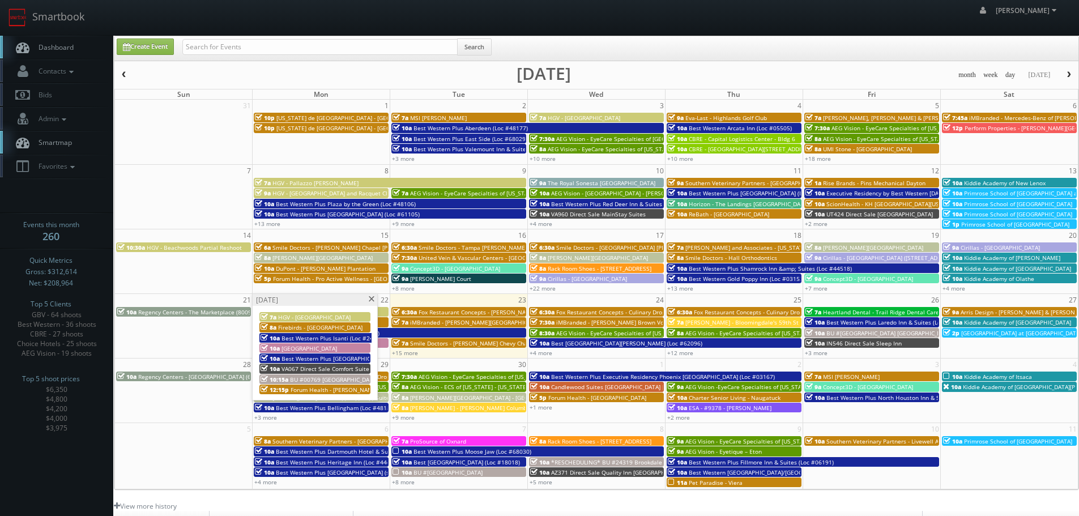
click at [372, 299] on span at bounding box center [371, 299] width 7 height 6
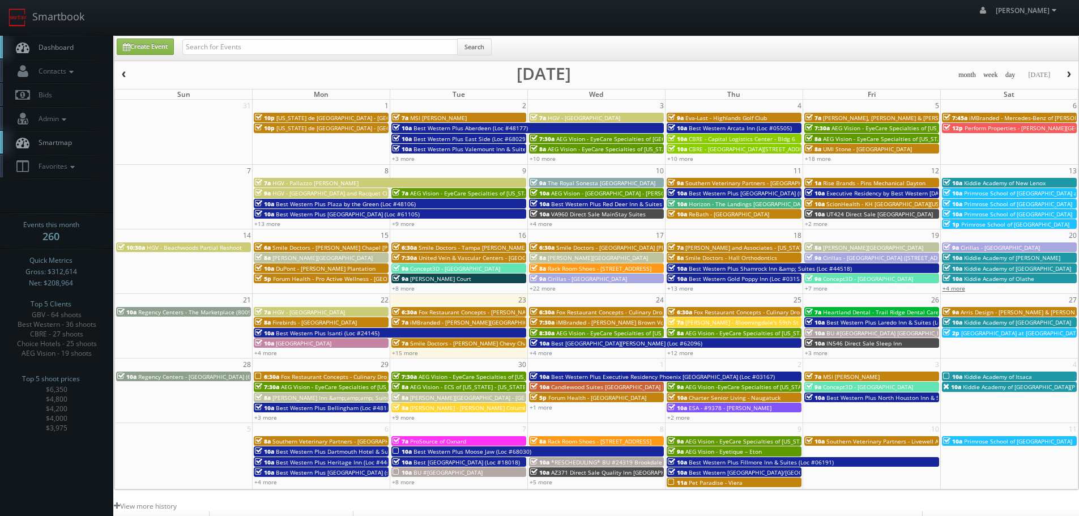
click at [953, 290] on link "+4 more" at bounding box center [953, 288] width 23 height 8
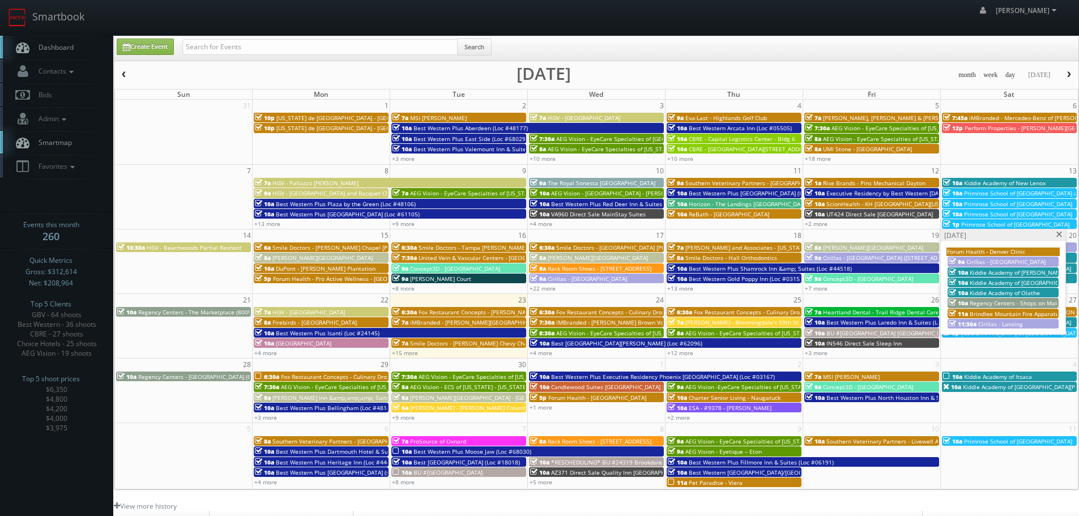
click at [1056, 236] on span at bounding box center [1059, 235] width 7 height 6
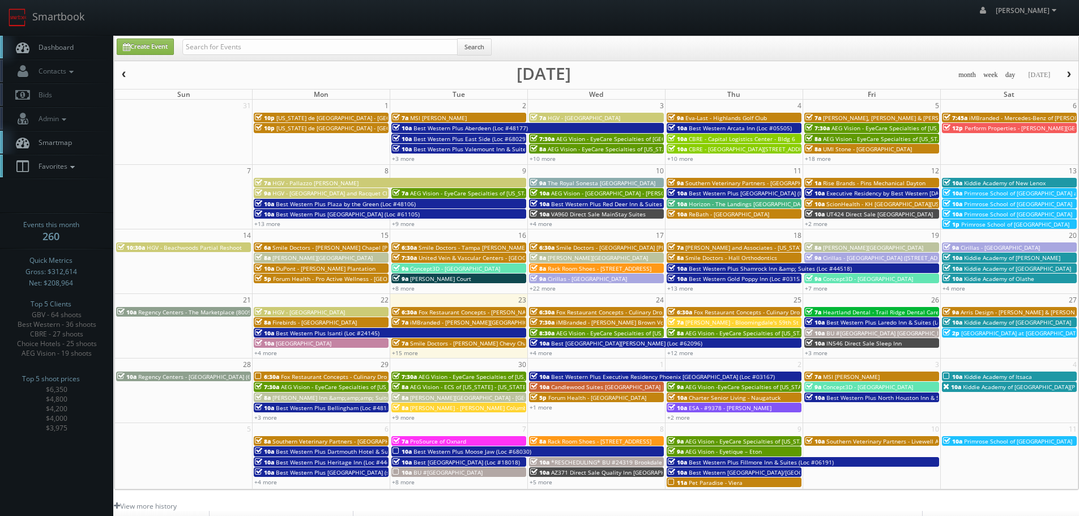
click at [86, 168] on link "Favorites" at bounding box center [56, 166] width 113 height 23
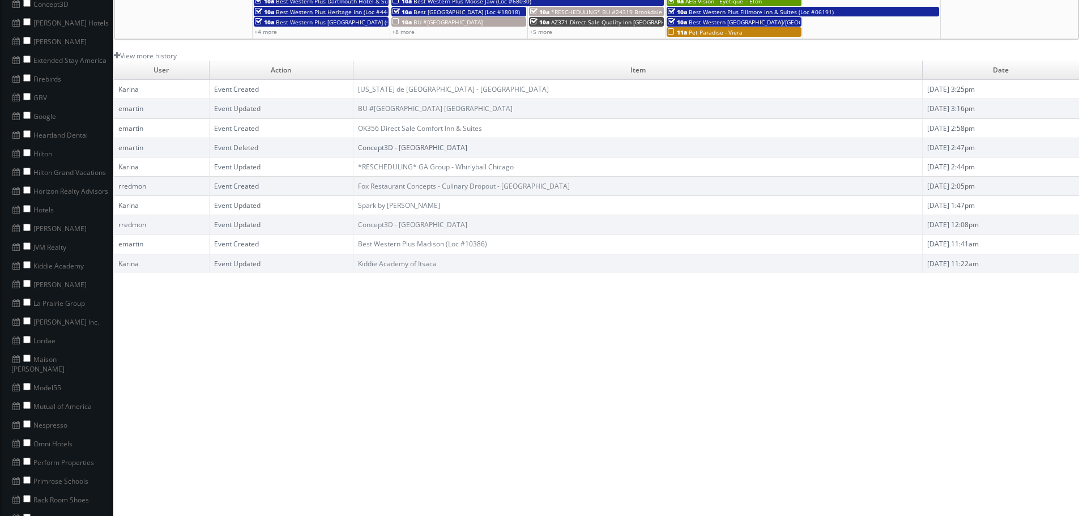
scroll to position [453, 0]
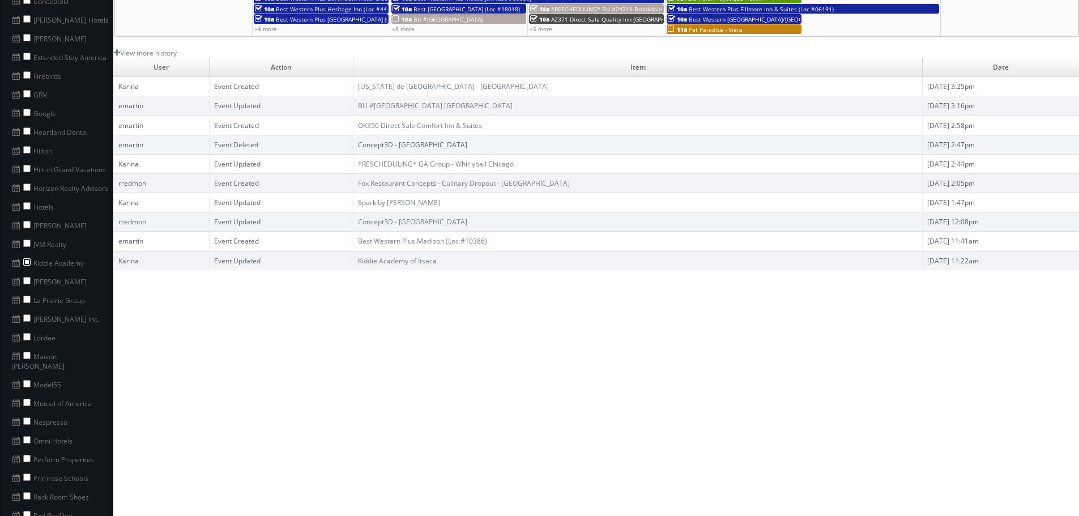
click at [26, 258] on input "checkbox" at bounding box center [26, 261] width 7 height 7
checkbox input "true"
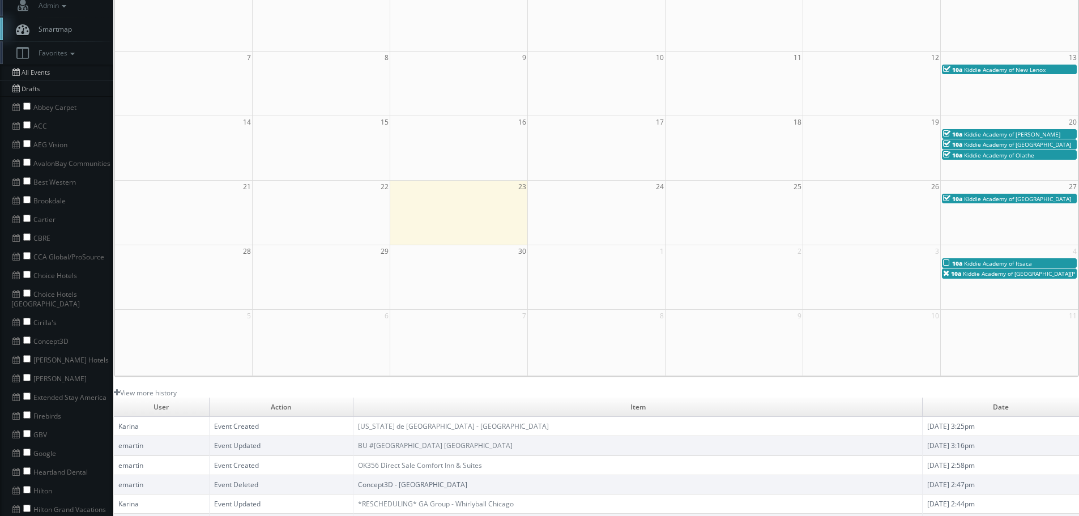
scroll to position [0, 0]
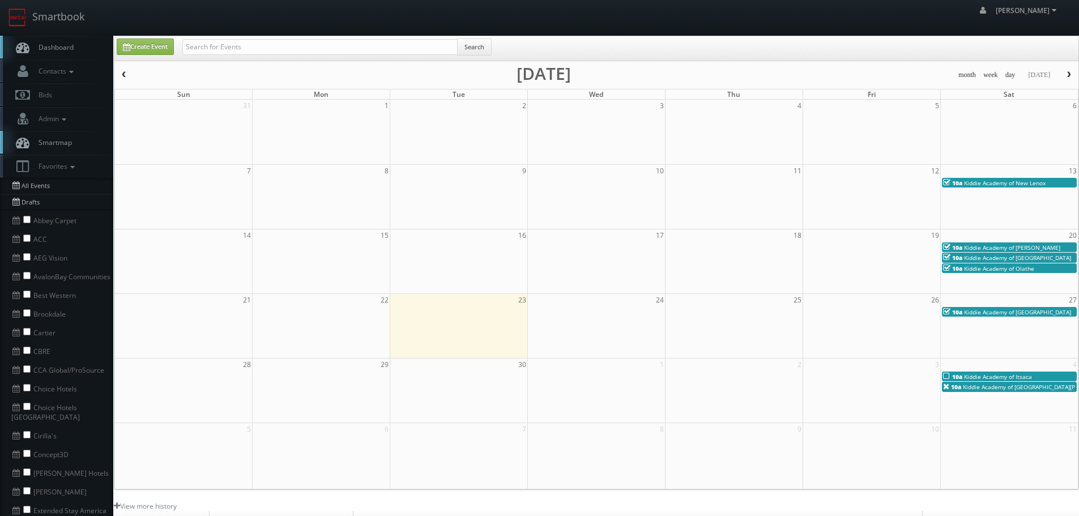
click at [122, 69] on button "button" at bounding box center [123, 75] width 19 height 14
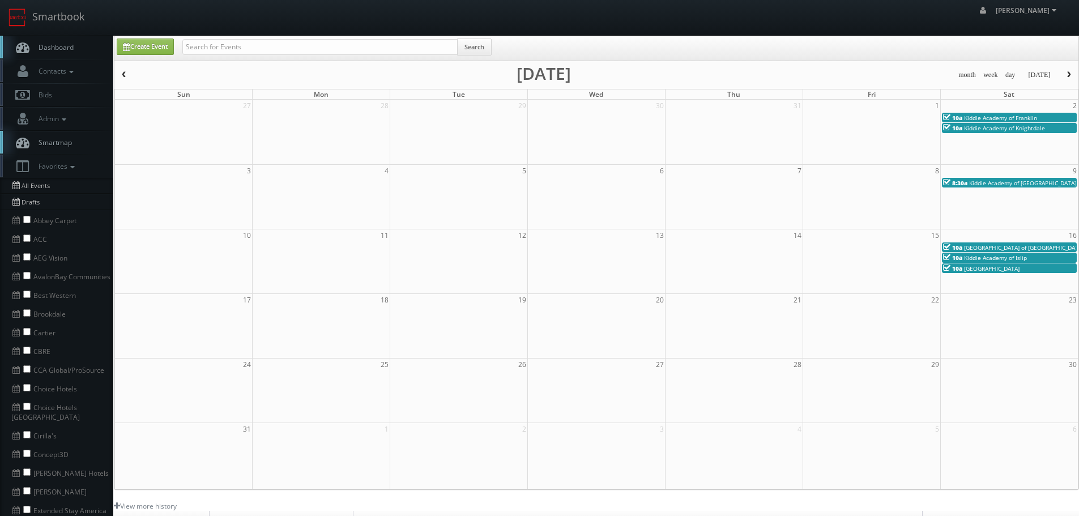
click at [1068, 80] on button "button" at bounding box center [1068, 75] width 19 height 14
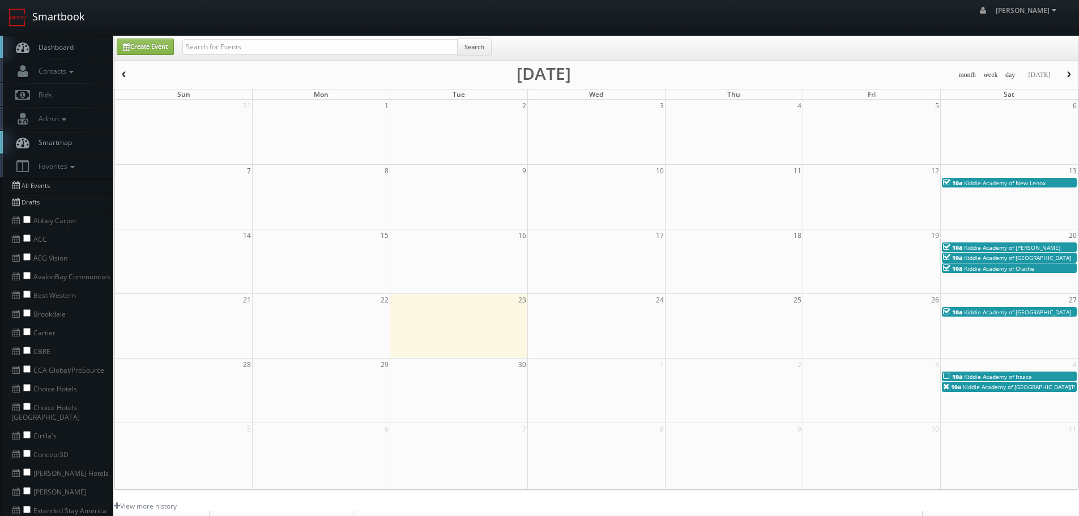
click at [49, 13] on link "Smartbook" at bounding box center [46, 17] width 93 height 35
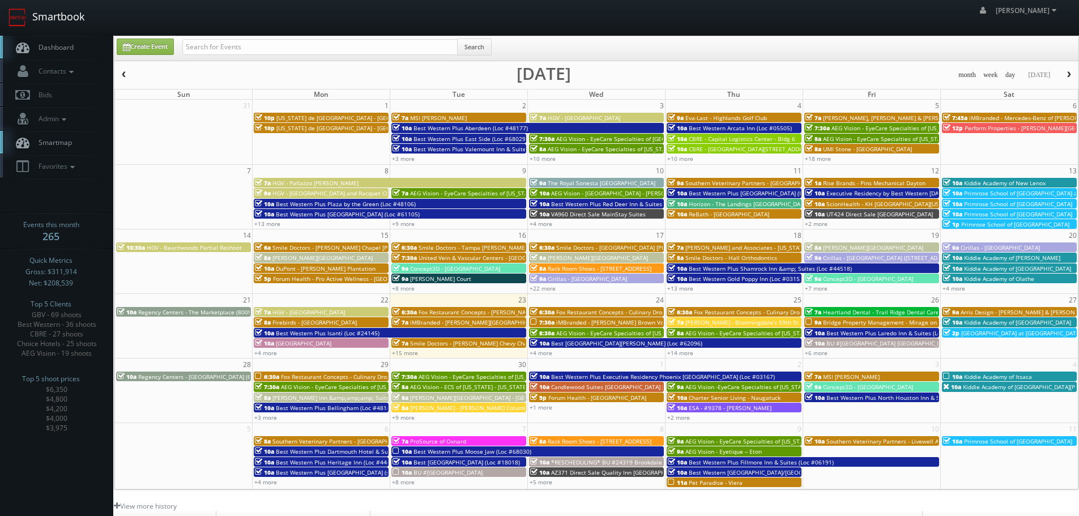
click at [66, 18] on link "Smartbook" at bounding box center [46, 17] width 93 height 35
click at [404, 355] on link "+15 more" at bounding box center [405, 353] width 26 height 8
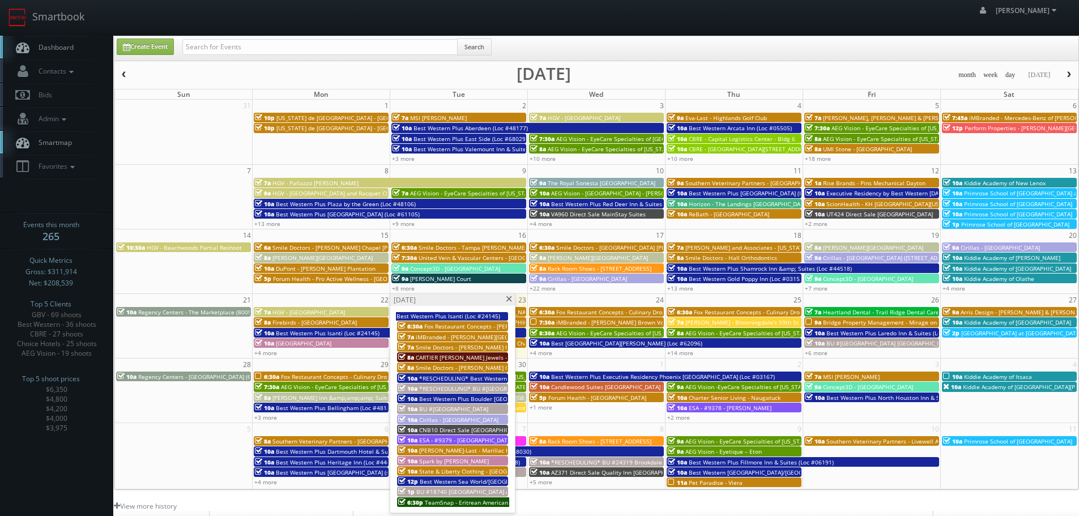
click at [510, 298] on span at bounding box center [508, 299] width 7 height 6
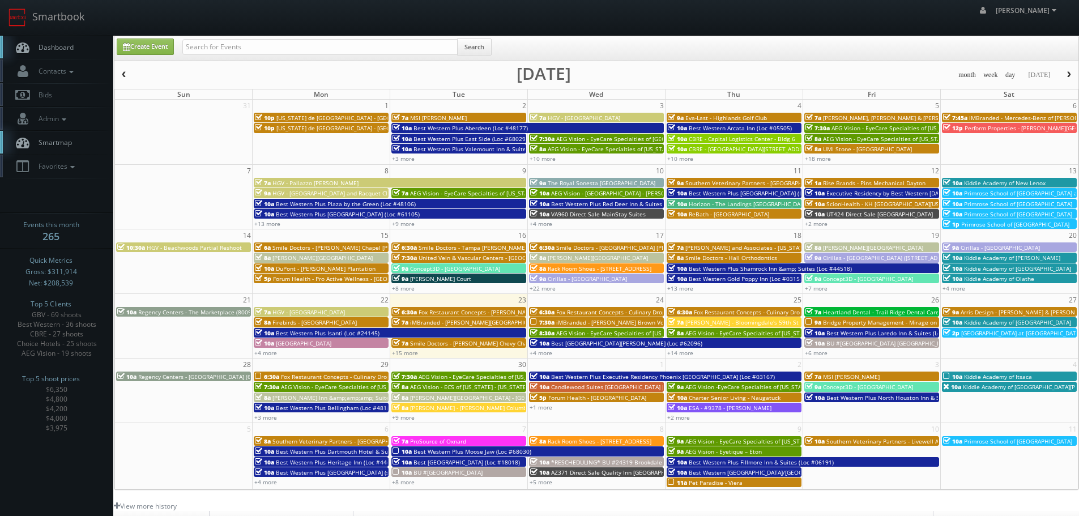
click at [1068, 78] on span "button" at bounding box center [1069, 74] width 8 height 7
